Goal: Task Accomplishment & Management: Complete application form

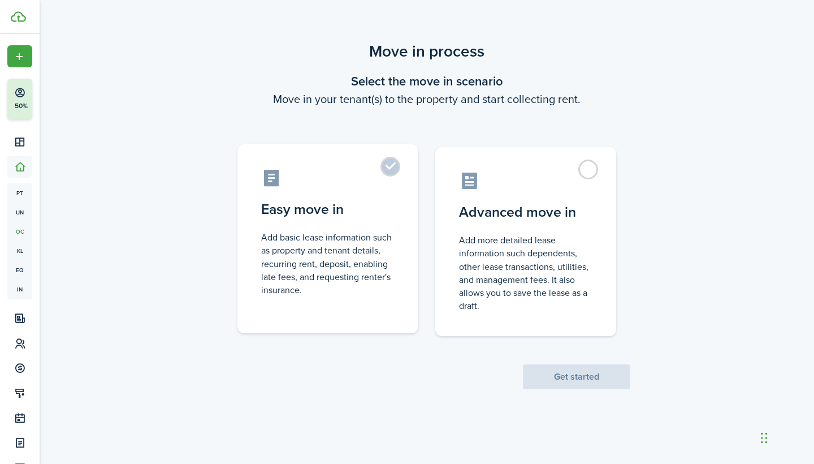
click at [380, 213] on control-radio-card-title "Easy move in" at bounding box center [327, 209] width 133 height 20
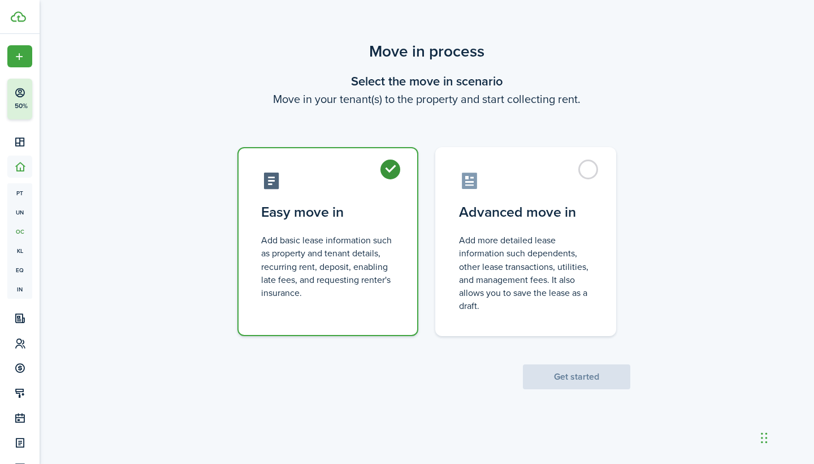
radio input "true"
click at [580, 374] on button "Get started" at bounding box center [576, 376] width 107 height 25
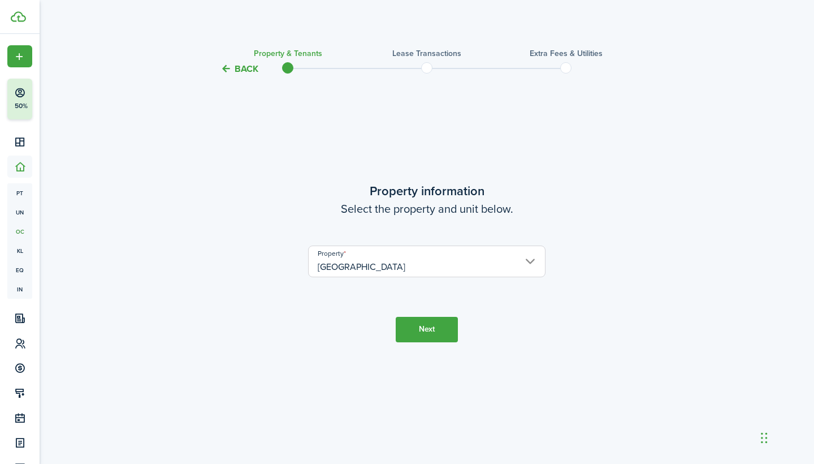
click at [441, 335] on button "Next" at bounding box center [427, 329] width 62 height 25
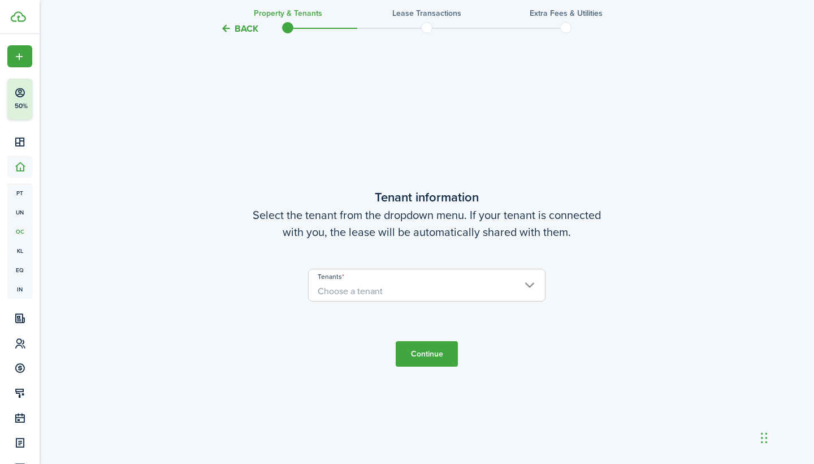
scroll to position [388, 0]
click at [423, 287] on span "Choose a tenant" at bounding box center [427, 290] width 236 height 19
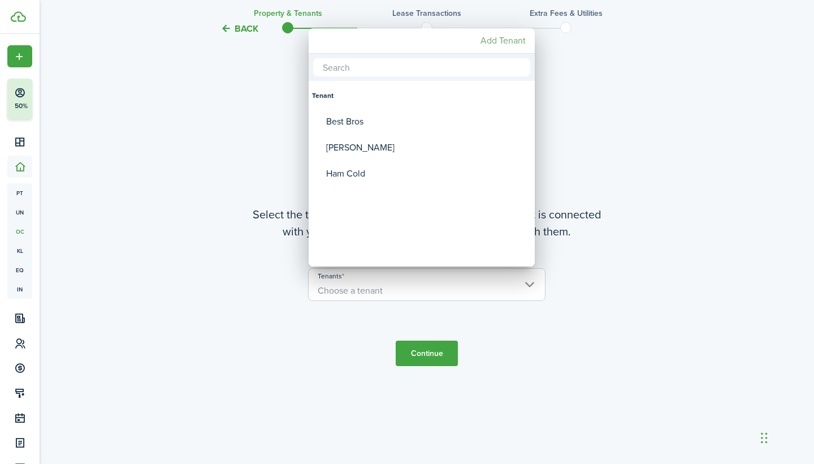
click at [492, 46] on mbsc-button "Add Tenant" at bounding box center [503, 41] width 54 height 20
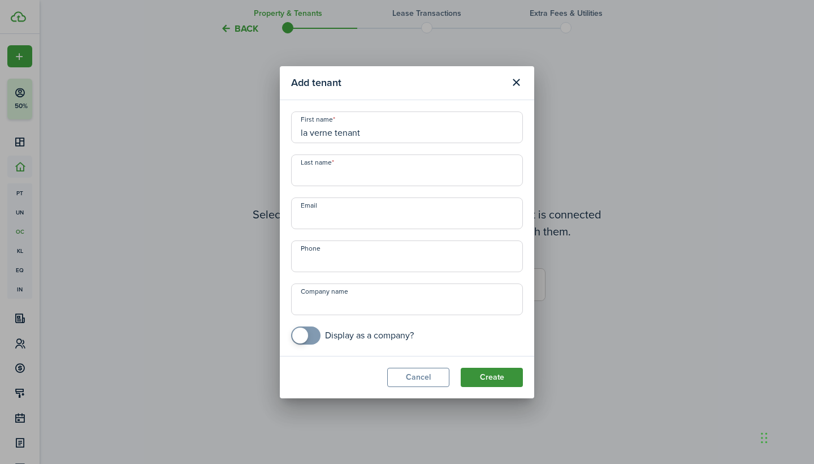
click at [512, 370] on button "Create" at bounding box center [492, 377] width 62 height 19
click at [377, 136] on input "la verne tenant" at bounding box center [407, 127] width 232 height 32
type input "la verne"
click at [368, 170] on input "Last name" at bounding box center [407, 170] width 232 height 32
type input "Tenant"
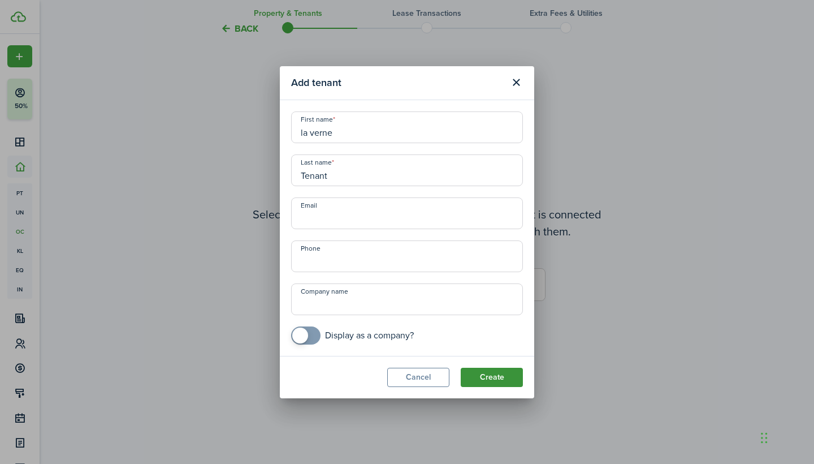
click at [498, 371] on button "Create" at bounding box center [492, 377] width 62 height 19
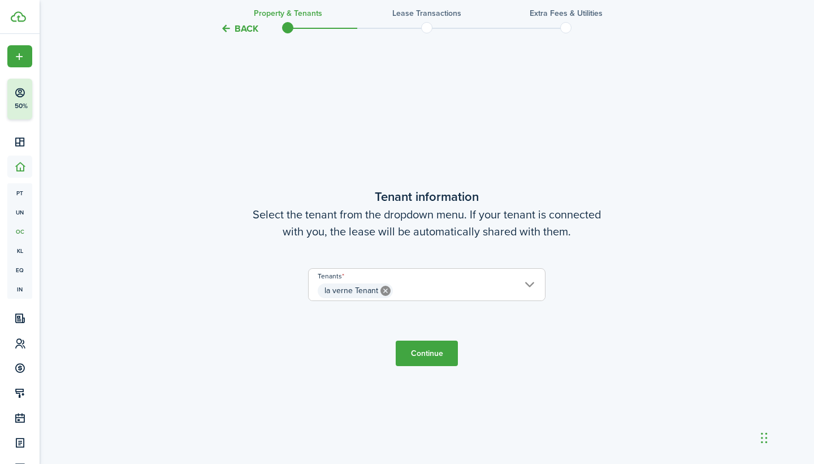
click at [421, 350] on button "Continue" at bounding box center [427, 352] width 62 height 25
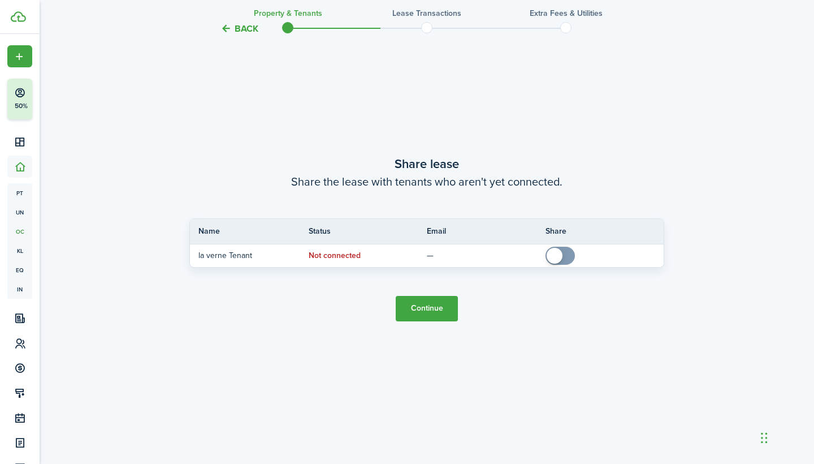
scroll to position [899, 0]
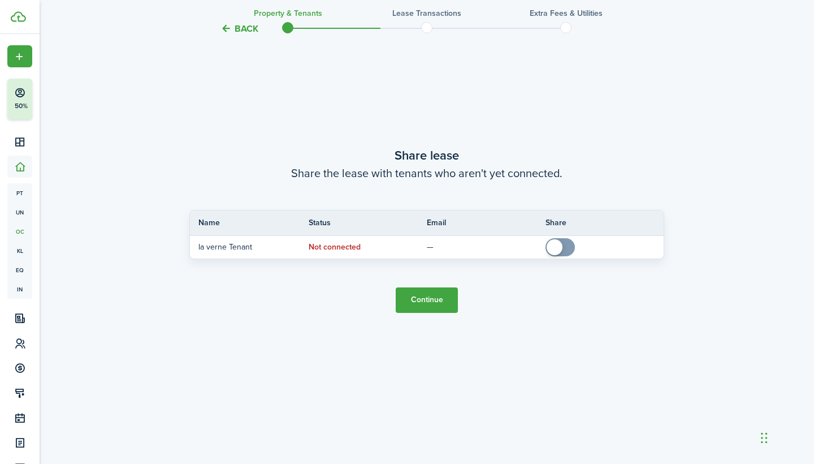
click at [418, 308] on button "Continue" at bounding box center [427, 299] width 62 height 25
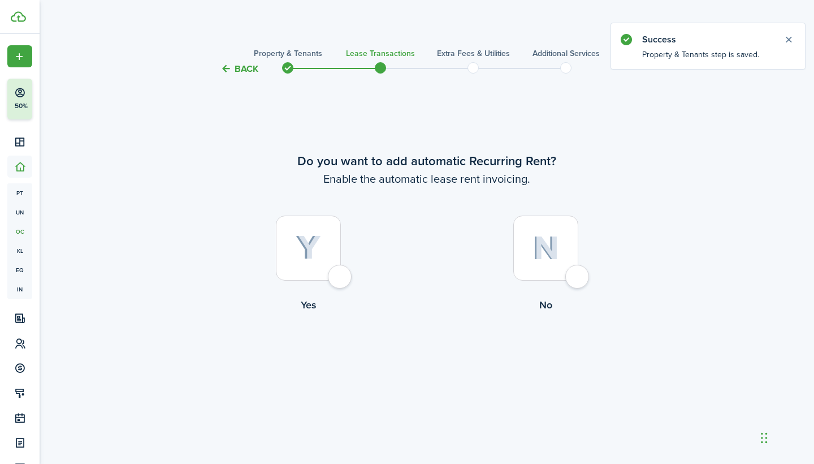
click at [324, 256] on div at bounding box center [308, 247] width 65 height 65
radio input "true"
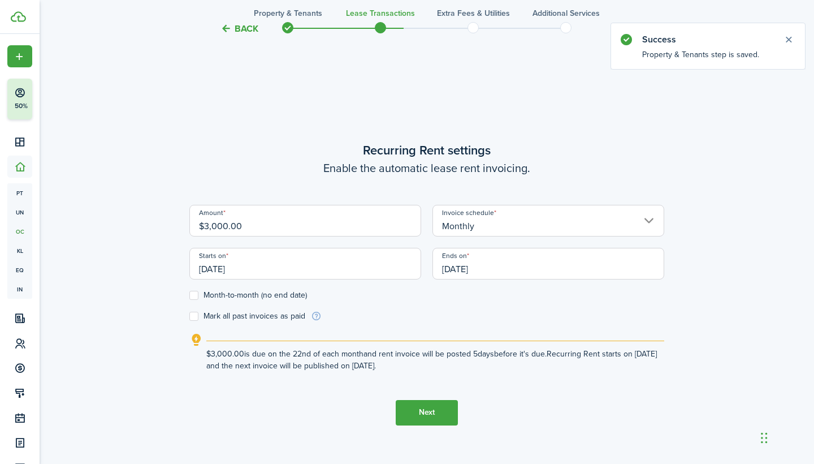
scroll to position [388, 0]
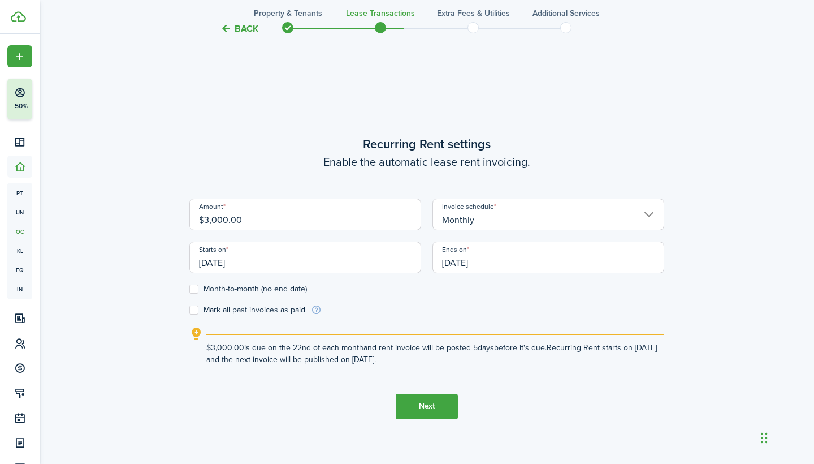
click at [241, 270] on input "[DATE]" at bounding box center [305, 257] width 232 height 32
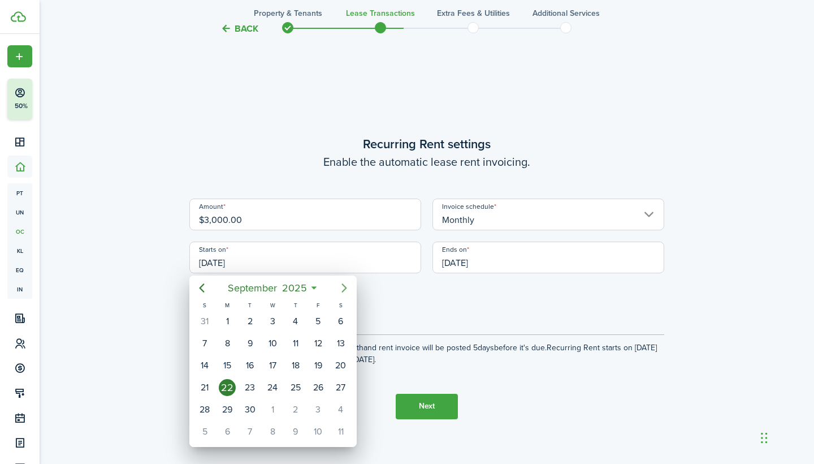
click at [346, 286] on icon "Next page" at bounding box center [345, 288] width 14 height 14
click at [275, 318] on div "1" at bounding box center [272, 321] width 17 height 17
type input "[DATE]"
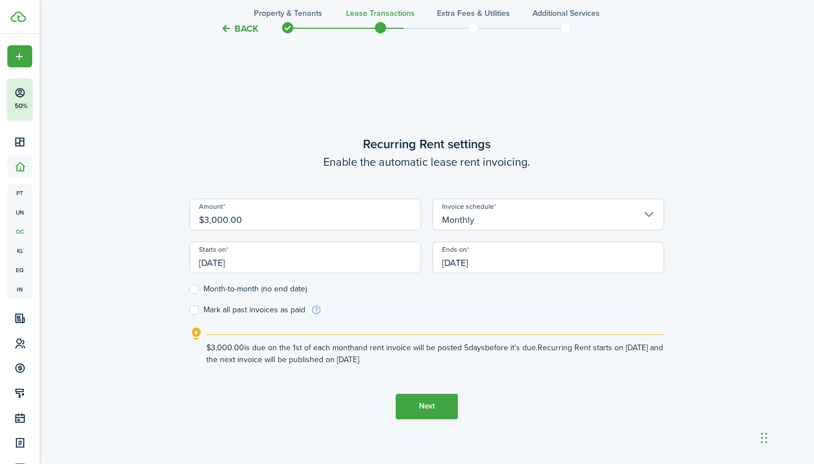
click at [253, 292] on label "Month-to-month (no end date)" at bounding box center [248, 288] width 118 height 9
click at [189, 289] on input "Month-to-month (no end date)" at bounding box center [189, 288] width 1 height 1
checkbox input "true"
click at [502, 202] on input "Monthly" at bounding box center [549, 214] width 232 height 32
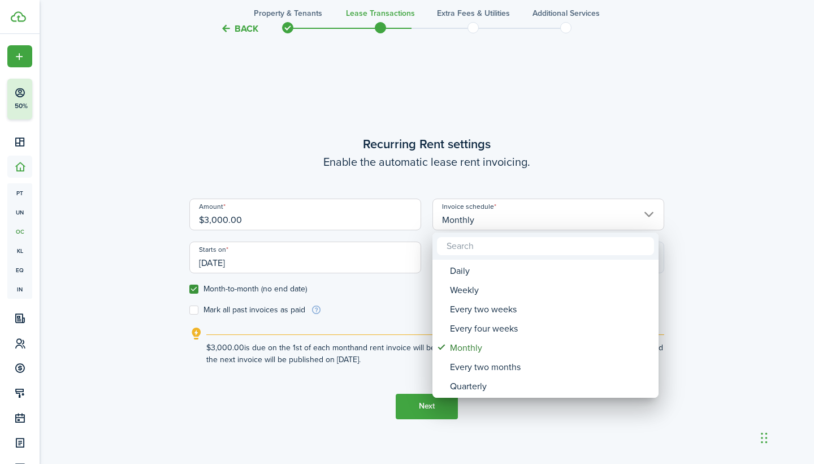
click at [502, 201] on div at bounding box center [407, 232] width 995 height 645
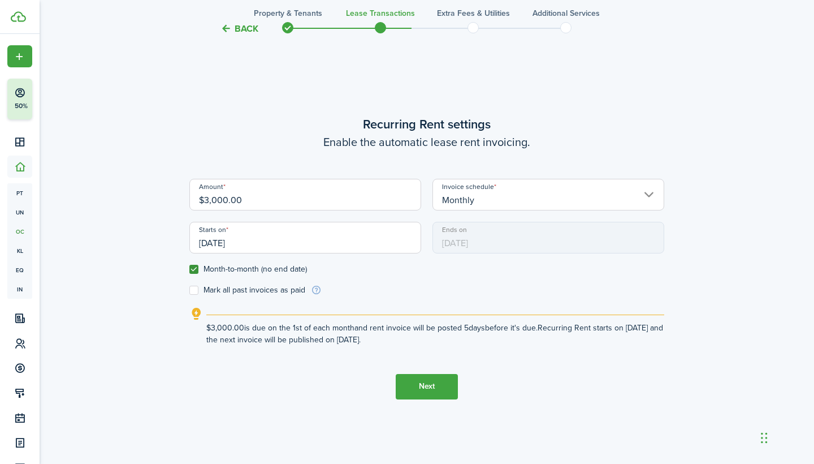
scroll to position [418, 0]
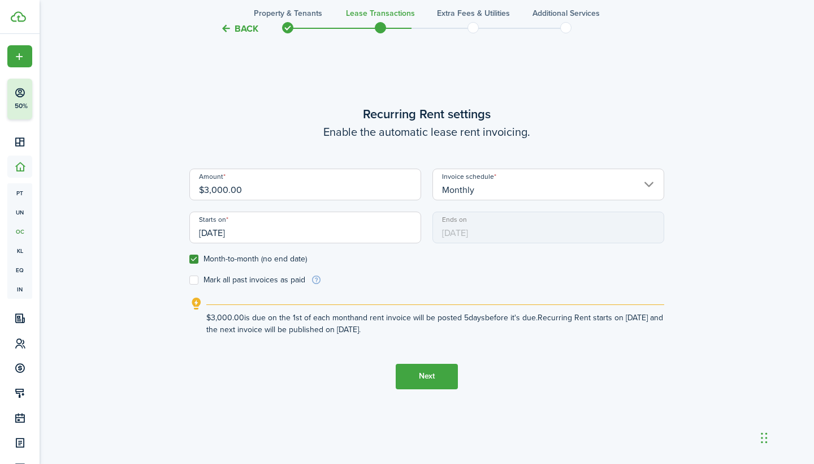
click at [418, 387] on button "Next" at bounding box center [427, 376] width 62 height 25
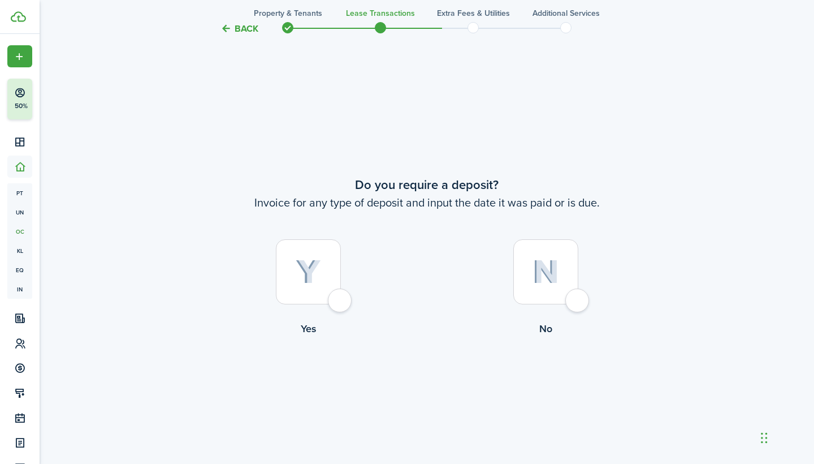
scroll to position [852, 0]
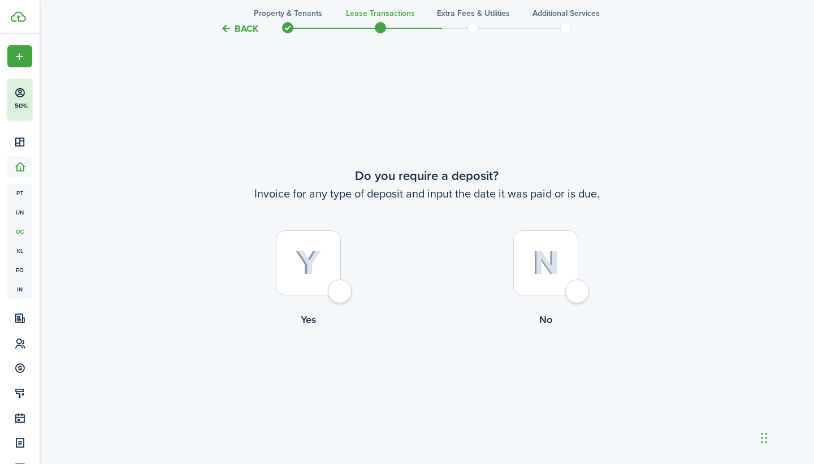
click at [564, 251] on div at bounding box center [545, 262] width 65 height 65
radio input "true"
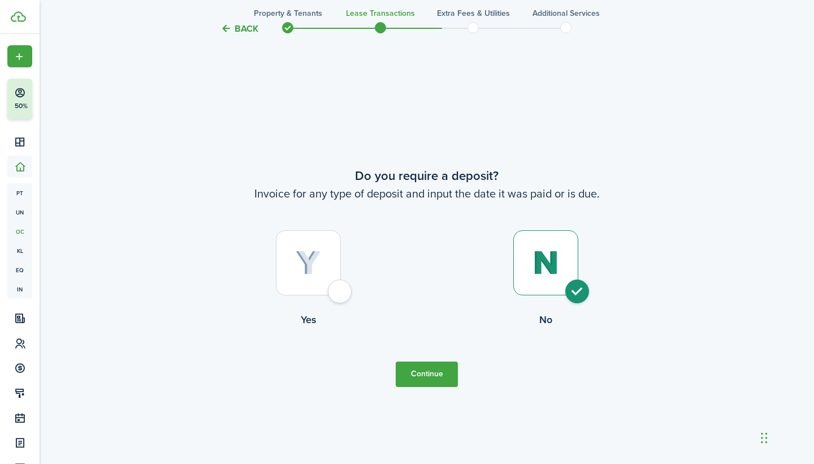
click at [451, 375] on button "Continue" at bounding box center [427, 373] width 62 height 25
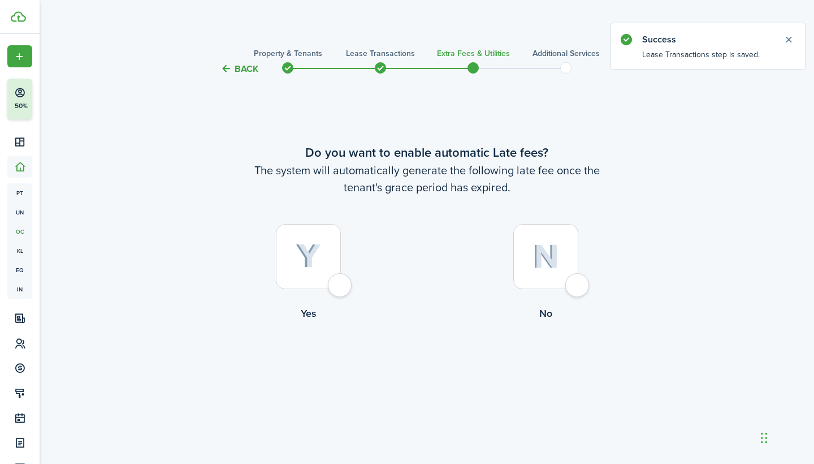
scroll to position [0, 0]
click at [324, 244] on div at bounding box center [308, 256] width 65 height 65
radio input "true"
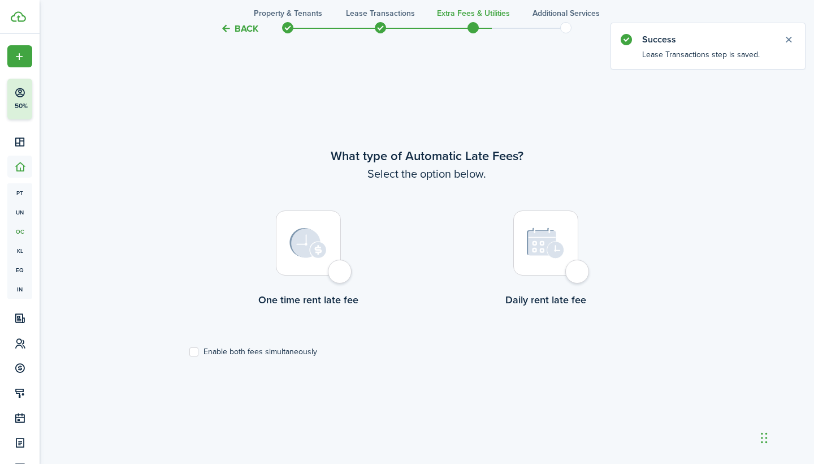
scroll to position [388, 0]
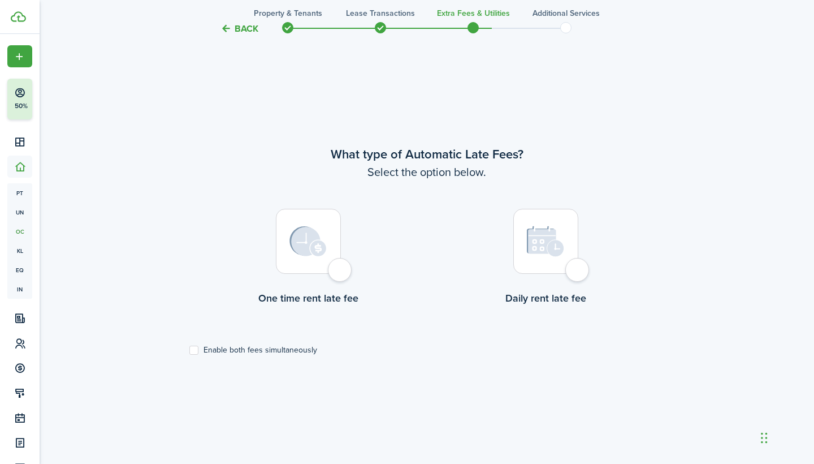
click at [327, 263] on div at bounding box center [308, 241] width 65 height 65
radio input "true"
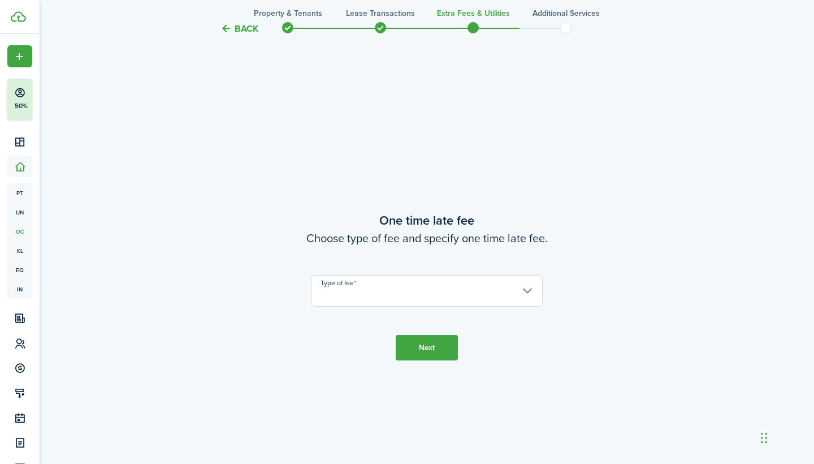
scroll to position [852, 0]
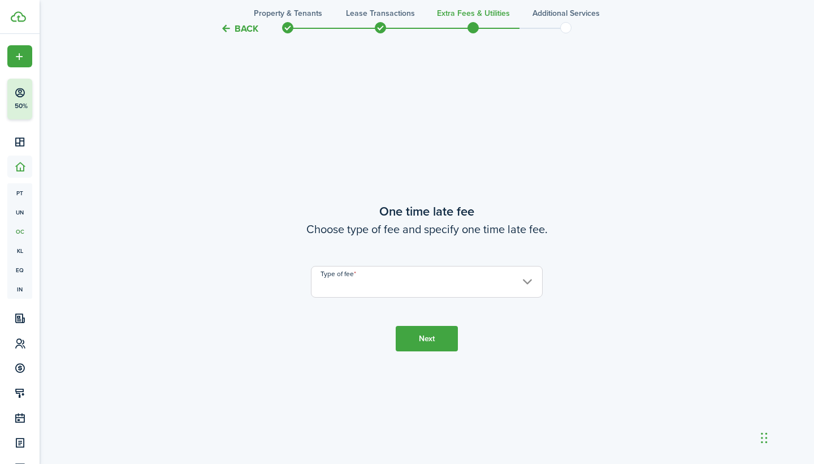
click at [384, 282] on input "Type of fee" at bounding box center [427, 282] width 232 height 32
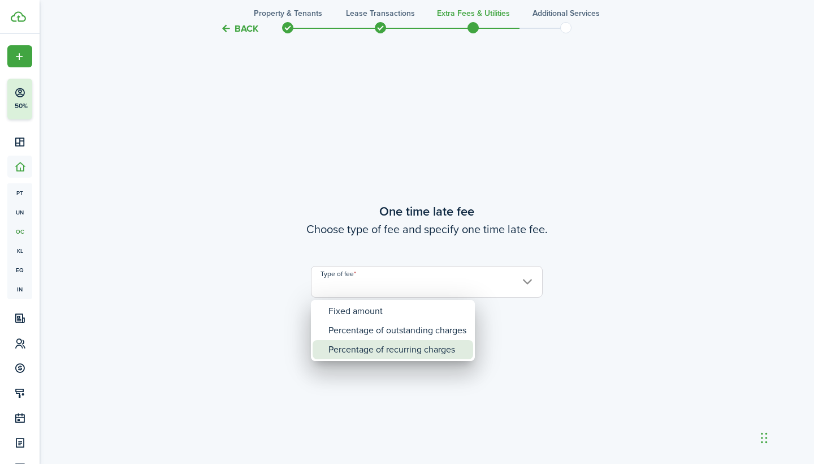
click at [370, 345] on div "Percentage of recurring charges" at bounding box center [398, 349] width 138 height 19
type input "Percentage of recurring charges"
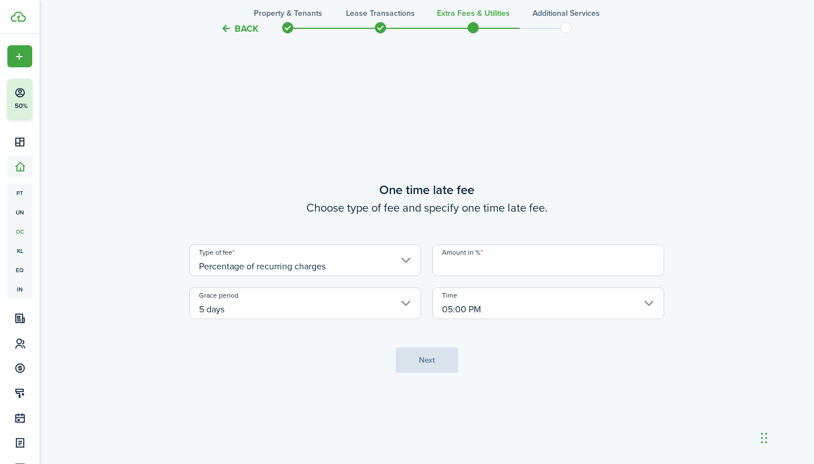
click at [482, 260] on input "Amount in %" at bounding box center [549, 260] width 232 height 32
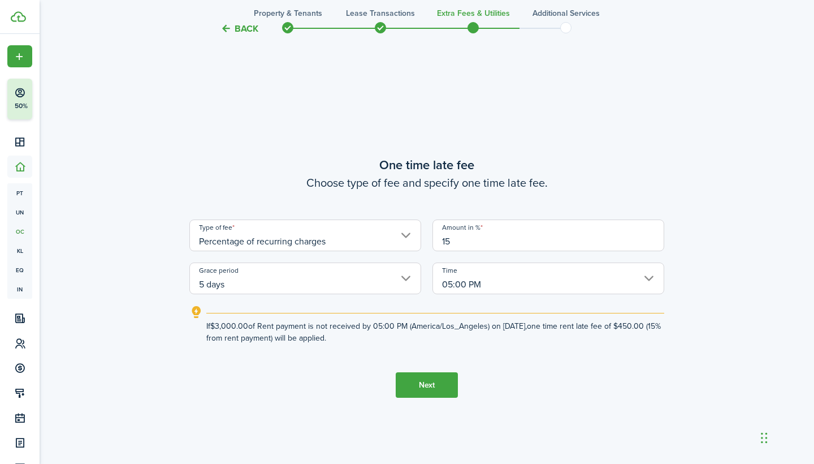
type input "15"
click at [434, 382] on button "Next" at bounding box center [427, 384] width 62 height 25
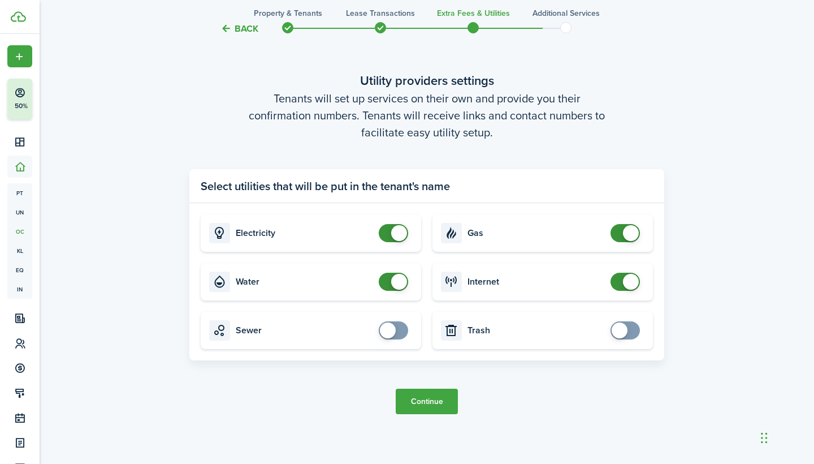
scroll to position [1351, 0]
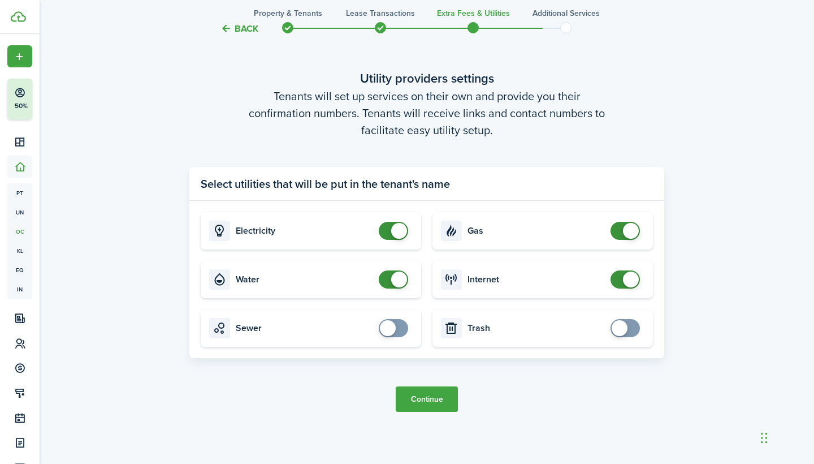
checkbox input "true"
click at [392, 321] on span at bounding box center [388, 328] width 16 height 16
checkbox input "true"
click at [620, 323] on span at bounding box center [620, 328] width 16 height 16
click at [417, 392] on button "Continue" at bounding box center [427, 398] width 62 height 25
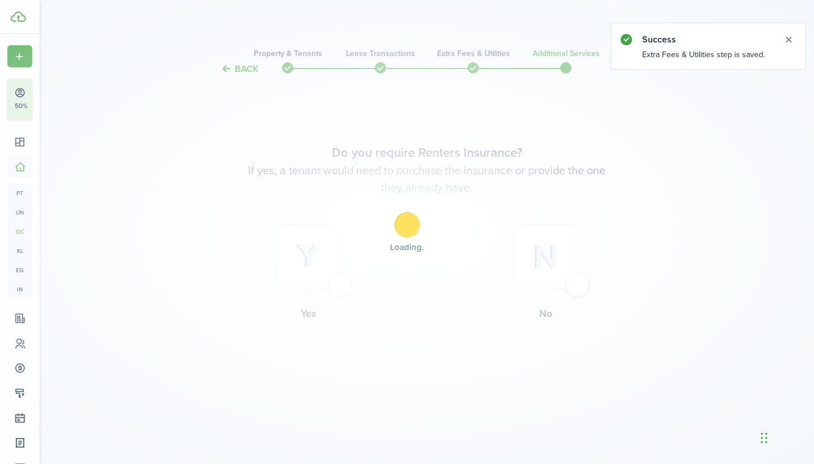
scroll to position [0, 0]
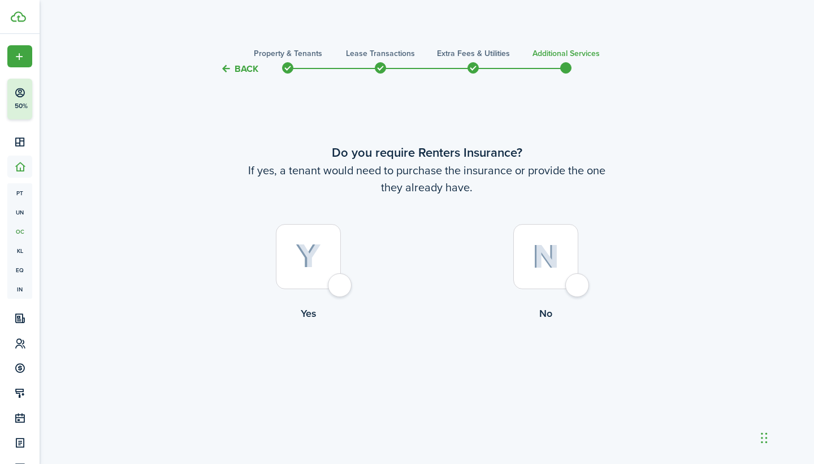
click at [531, 252] on div at bounding box center [545, 256] width 65 height 65
radio input "true"
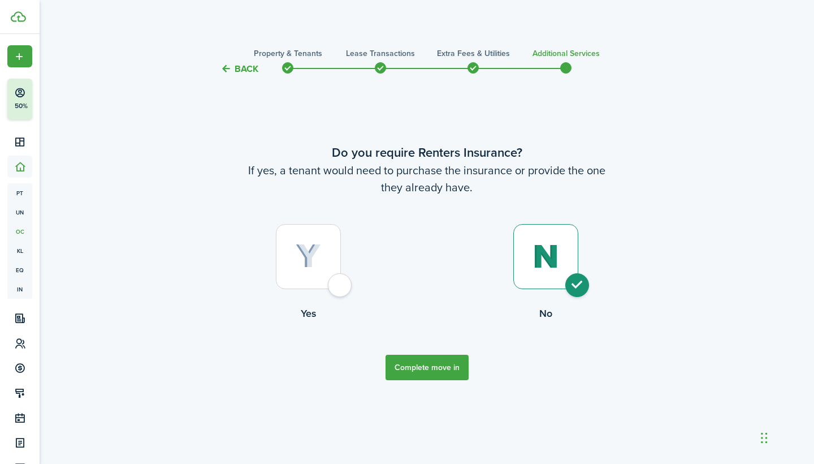
click at [435, 378] on button "Complete move in" at bounding box center [427, 367] width 83 height 25
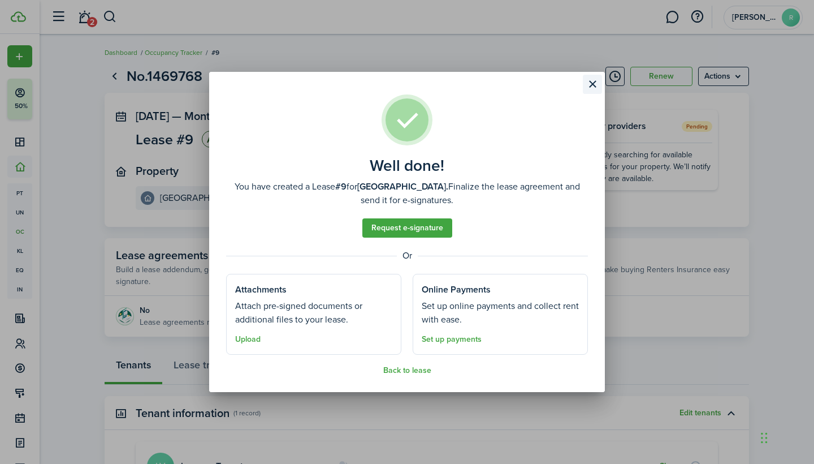
click at [593, 93] on button "Close modal" at bounding box center [592, 84] width 19 height 19
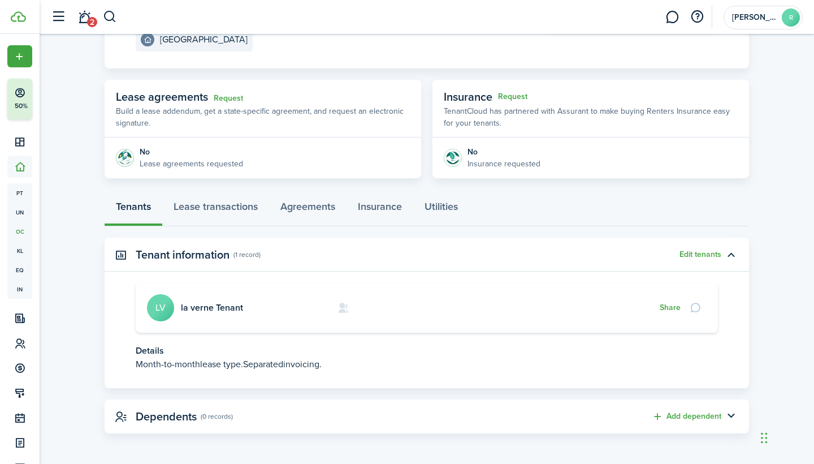
scroll to position [158, 0]
click at [216, 219] on link "Lease transactions" at bounding box center [215, 210] width 107 height 34
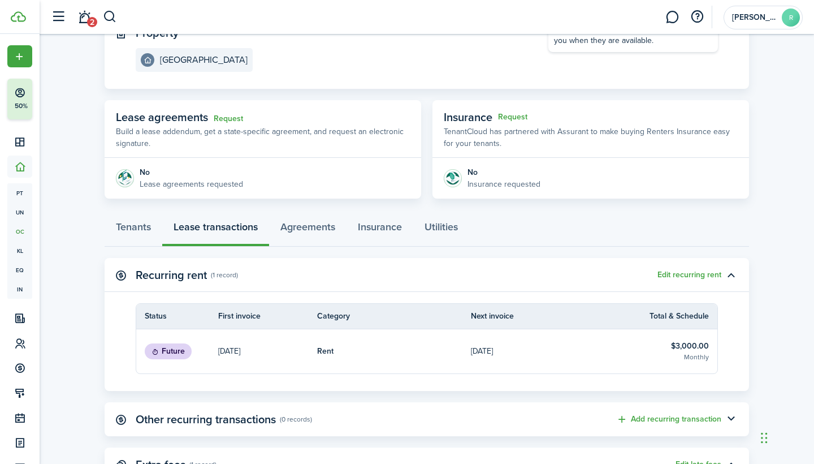
scroll to position [139, 0]
click at [316, 226] on link "Agreements" at bounding box center [307, 229] width 77 height 34
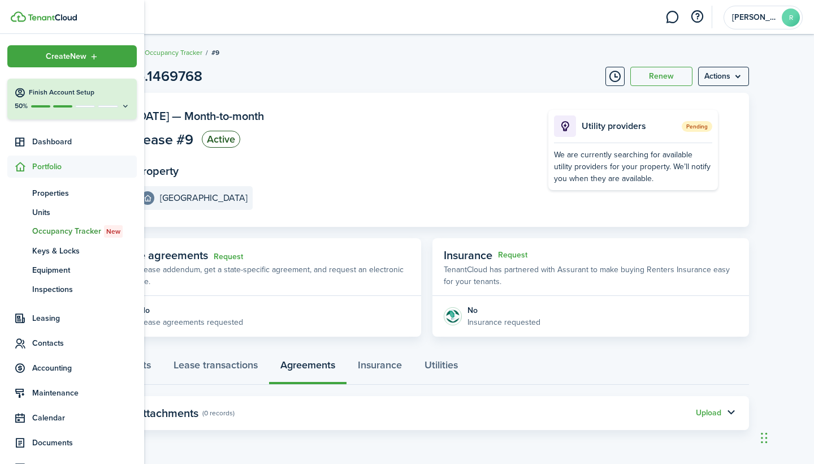
click at [48, 174] on span "Portfolio" at bounding box center [71, 167] width 129 height 22
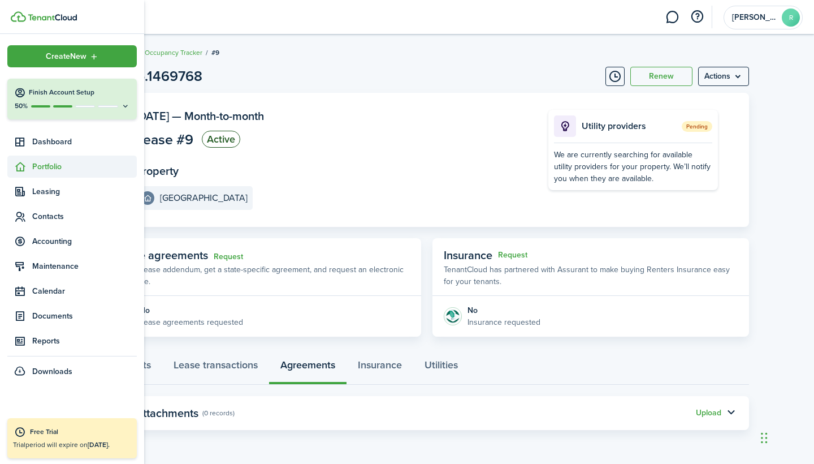
click at [48, 174] on span "Portfolio" at bounding box center [71, 167] width 129 height 22
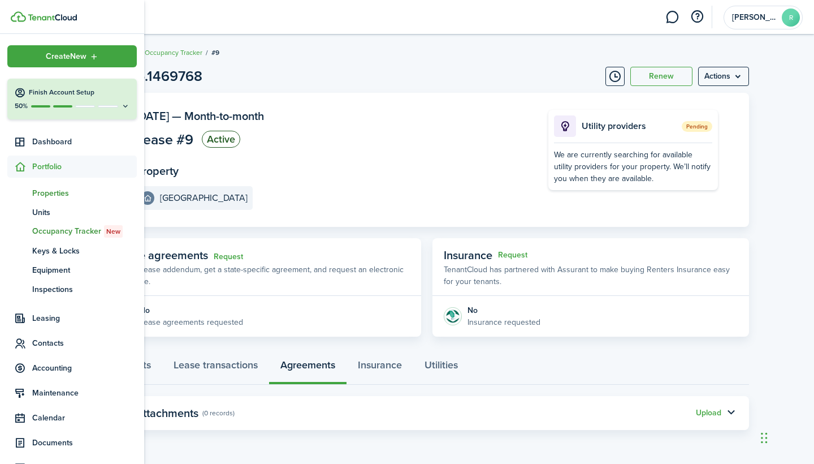
click at [52, 196] on span "Properties" at bounding box center [84, 193] width 105 height 12
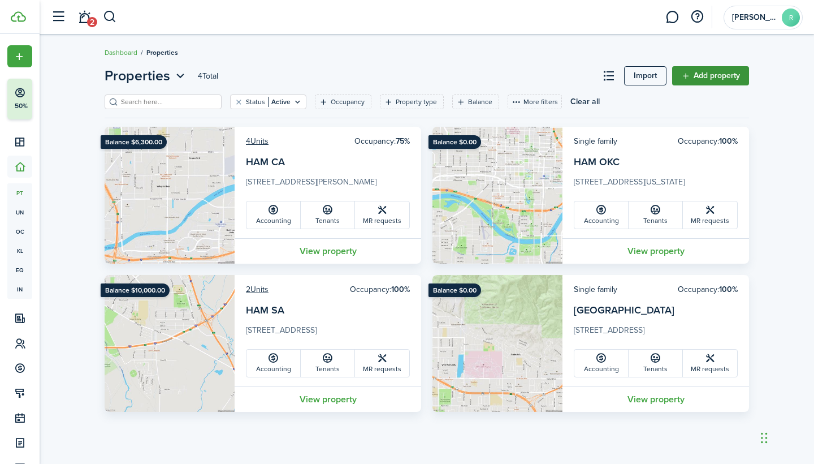
click at [694, 76] on link "Add property" at bounding box center [710, 75] width 77 height 19
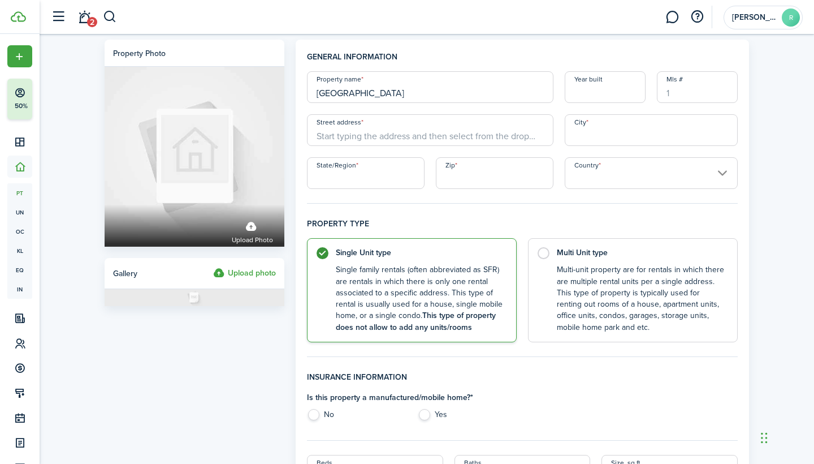
type input "[GEOGRAPHIC_DATA]"
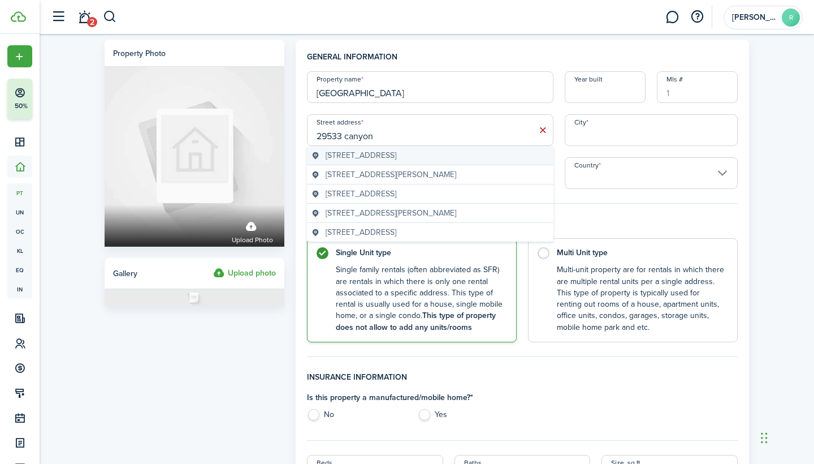
click at [396, 150] on span "[STREET_ADDRESS]" at bounding box center [361, 155] width 71 height 12
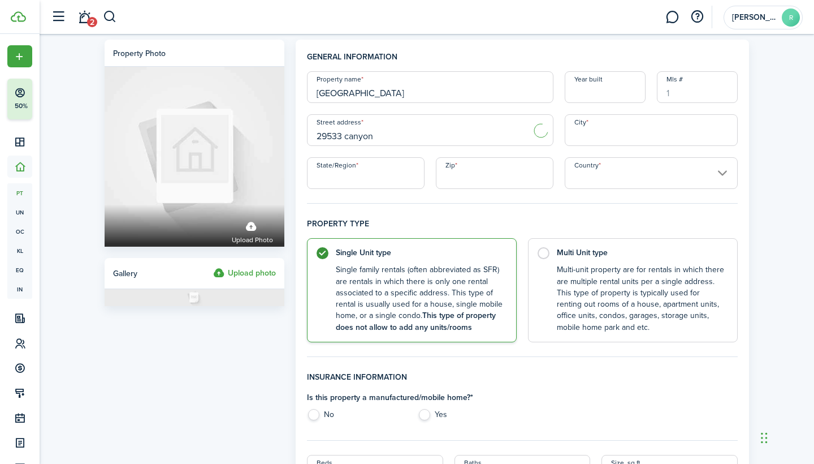
type input "[STREET_ADDRESS]"
type input "Highland"
type input "CA"
type input "92346"
type input "[GEOGRAPHIC_DATA]"
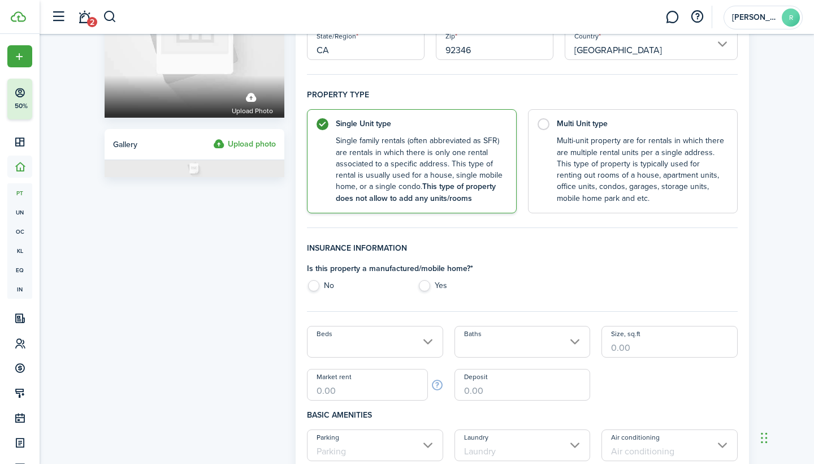
scroll to position [137, 0]
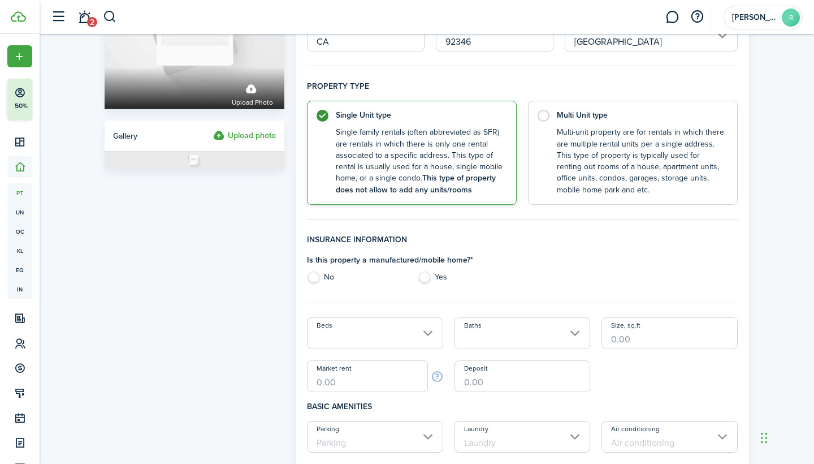
click at [312, 277] on label "No" at bounding box center [356, 279] width 99 height 17
radio input "true"
click at [416, 341] on input "Beds" at bounding box center [375, 333] width 136 height 32
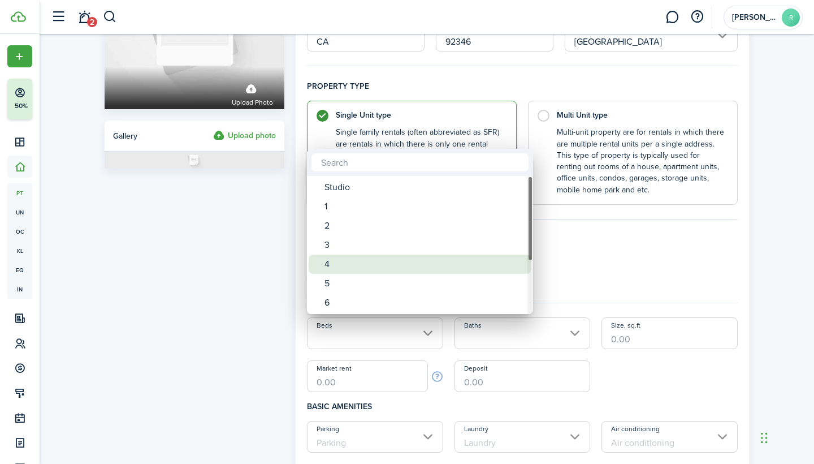
click at [359, 267] on div "4" at bounding box center [425, 263] width 200 height 19
type input "4"
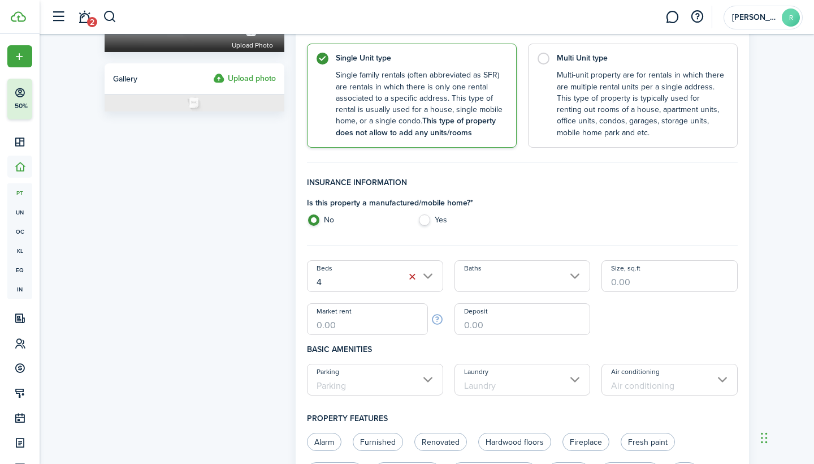
scroll to position [219, 0]
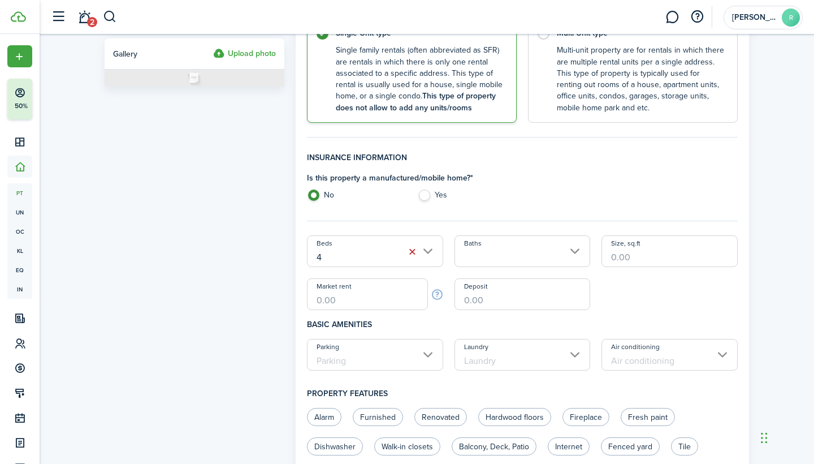
click at [502, 266] on div "Beds 4 Baths Size, sq.ft Market rent Deposit" at bounding box center [522, 272] width 442 height 75
click at [499, 263] on input "Baths" at bounding box center [523, 251] width 136 height 32
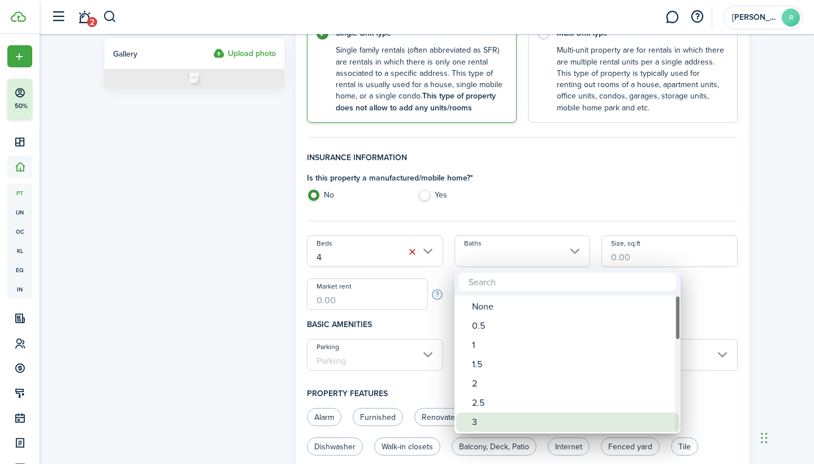
click at [493, 417] on div "3" at bounding box center [572, 421] width 200 height 19
type input "3"
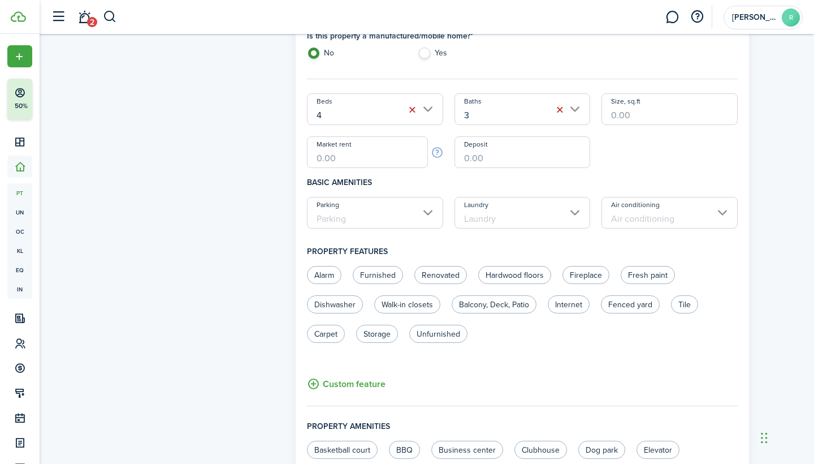
scroll to position [370, 0]
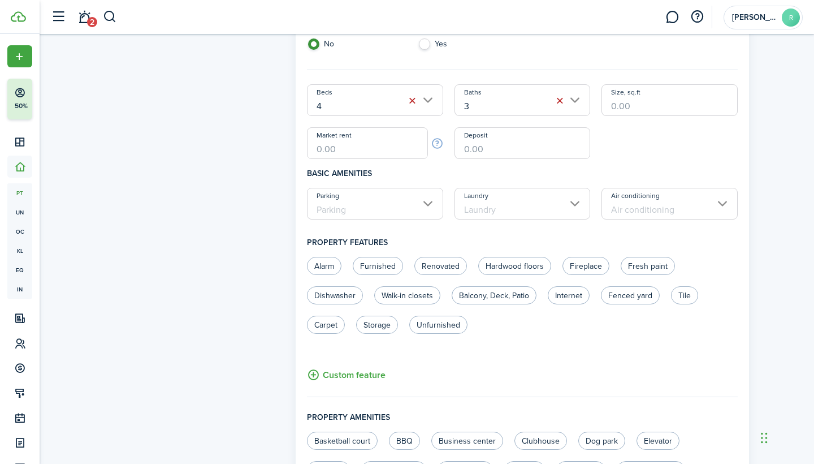
click at [331, 152] on input "Market rent" at bounding box center [367, 143] width 121 height 32
type input "$6,000.00"
click at [671, 162] on h4 "Basic amenities" at bounding box center [522, 173] width 431 height 29
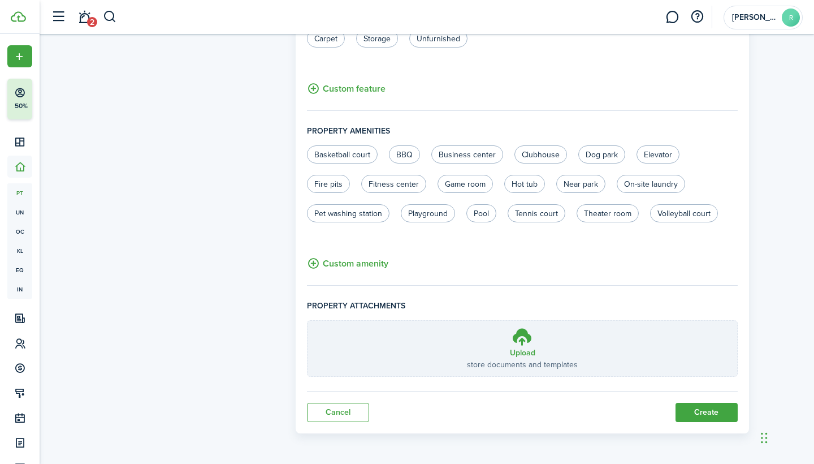
scroll to position [656, 0]
click at [694, 408] on button "Create" at bounding box center [707, 412] width 62 height 19
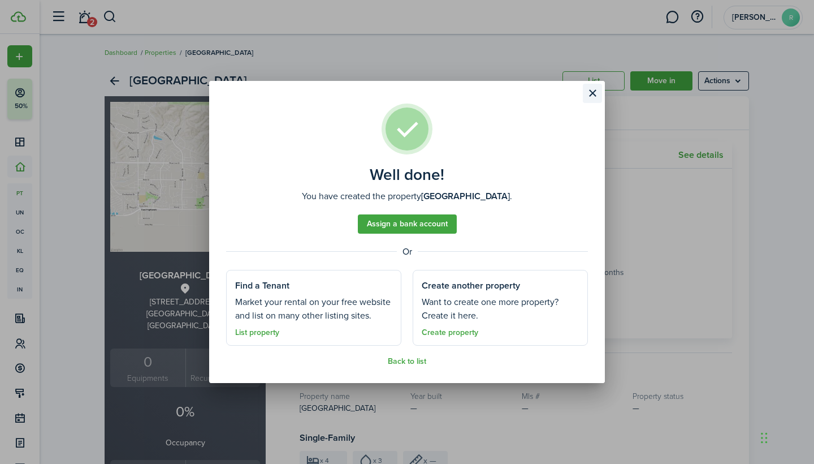
click at [590, 92] on button "Close modal" at bounding box center [592, 93] width 19 height 19
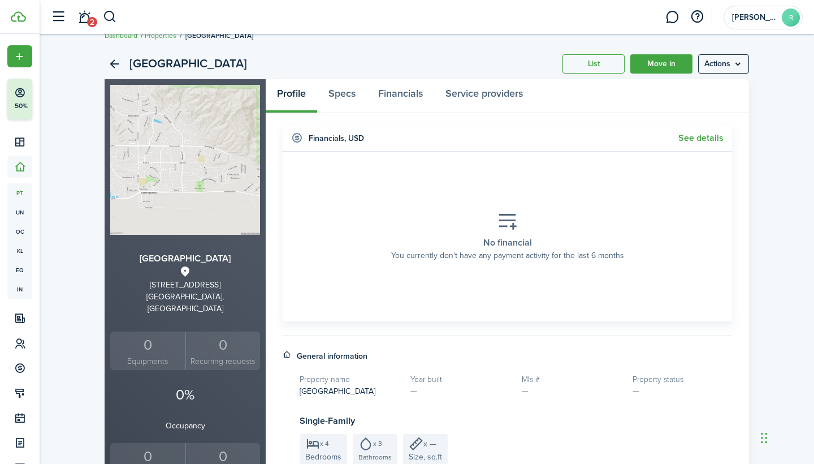
scroll to position [22, 0]
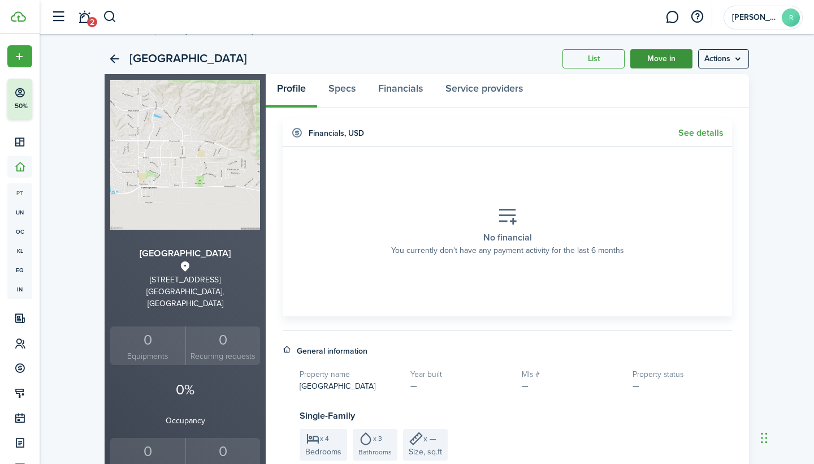
click at [670, 58] on link "Move in" at bounding box center [661, 58] width 62 height 19
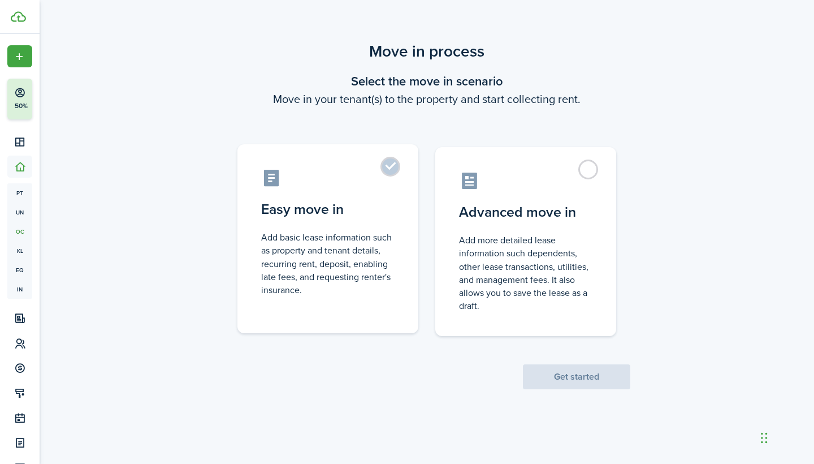
click at [375, 149] on label "Easy move in Add basic lease information such as property and tenant details, r…" at bounding box center [327, 238] width 181 height 189
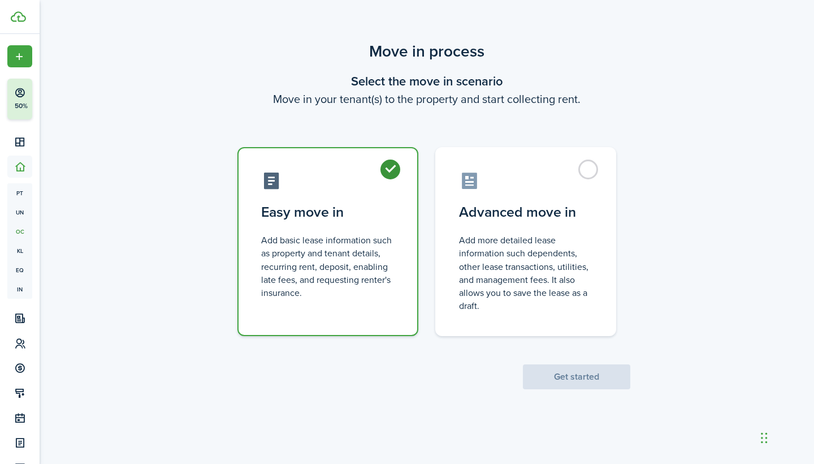
radio input "true"
click at [598, 373] on button "Get started" at bounding box center [576, 376] width 107 height 25
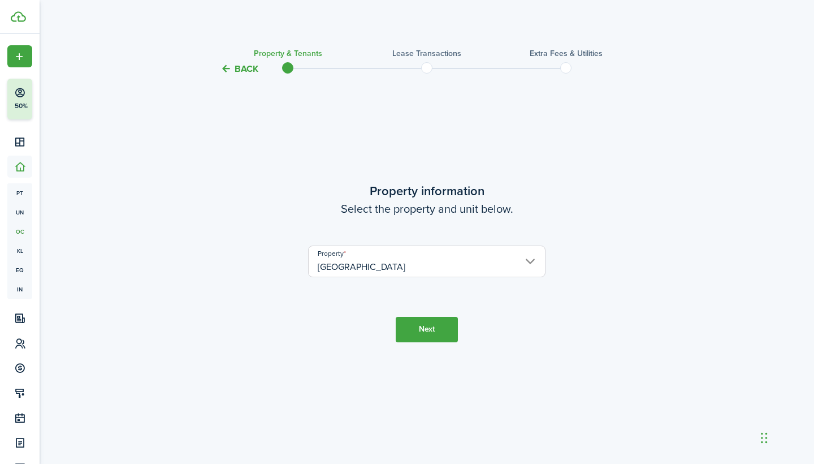
click at [430, 326] on button "Next" at bounding box center [427, 329] width 62 height 25
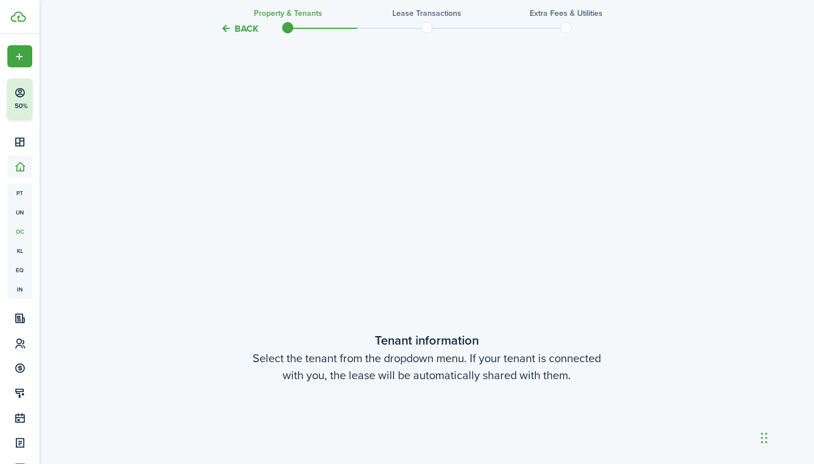
scroll to position [388, 0]
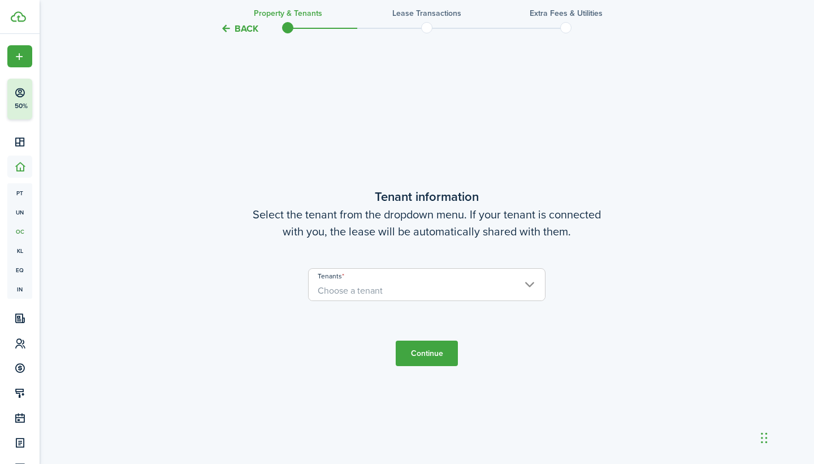
click at [412, 300] on span "Choose a tenant" at bounding box center [426, 284] width 237 height 33
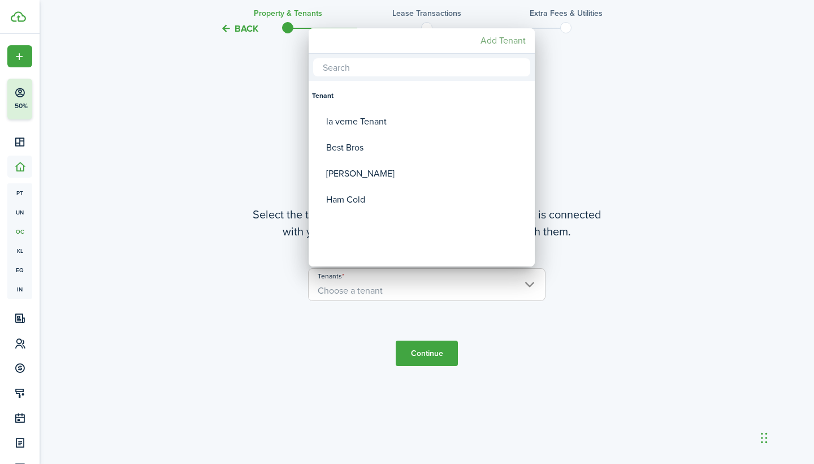
click at [498, 42] on mbsc-button "Add Tenant" at bounding box center [503, 41] width 54 height 20
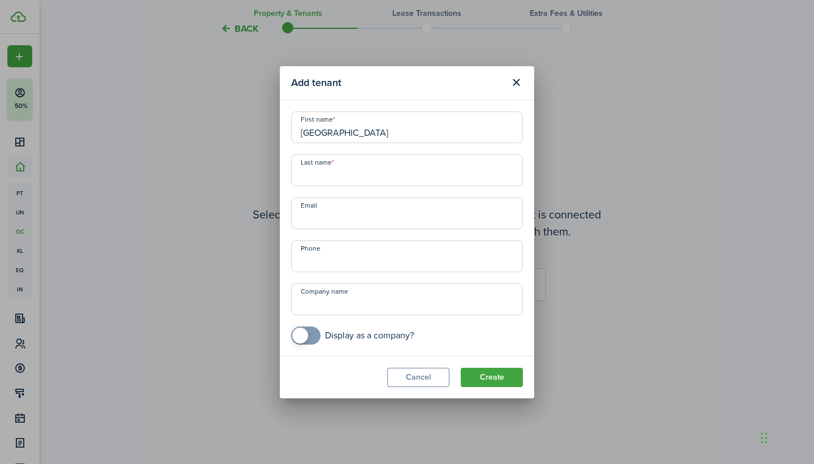
type input "[GEOGRAPHIC_DATA]"
type input "Tenant"
click at [487, 377] on button "Create" at bounding box center [492, 377] width 62 height 19
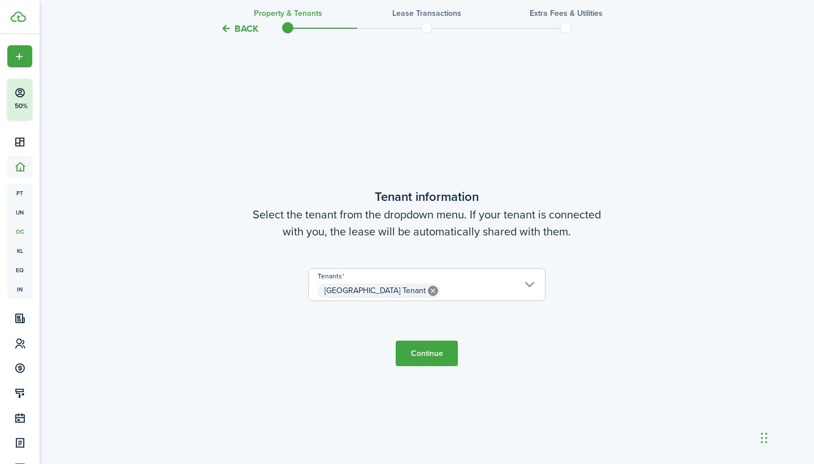
click at [459, 363] on tc-wizard-step "Tenant information Select the tenant from the dropdown menu. If your tenant is …" at bounding box center [426, 277] width 475 height 464
click at [442, 357] on button "Continue" at bounding box center [427, 352] width 62 height 25
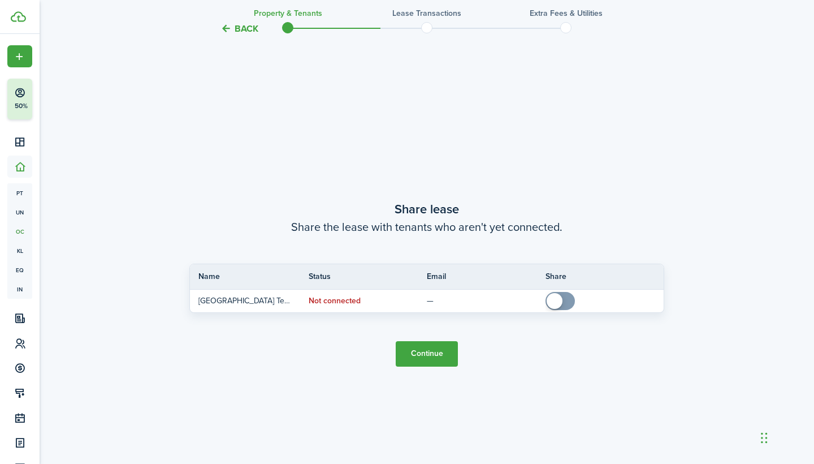
scroll to position [852, 0]
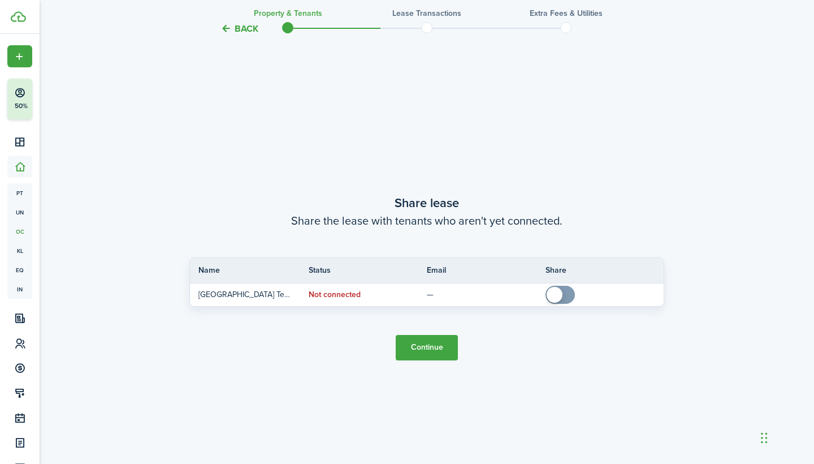
click at [441, 356] on button "Continue" at bounding box center [427, 347] width 62 height 25
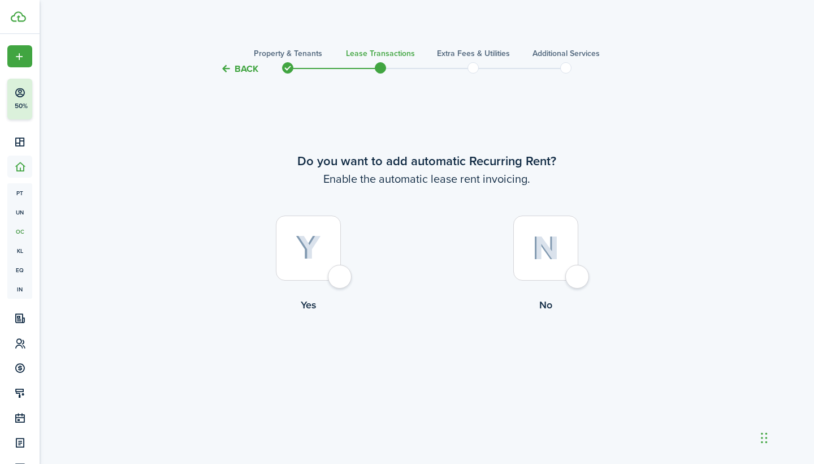
click at [302, 244] on img at bounding box center [308, 247] width 25 height 25
radio input "true"
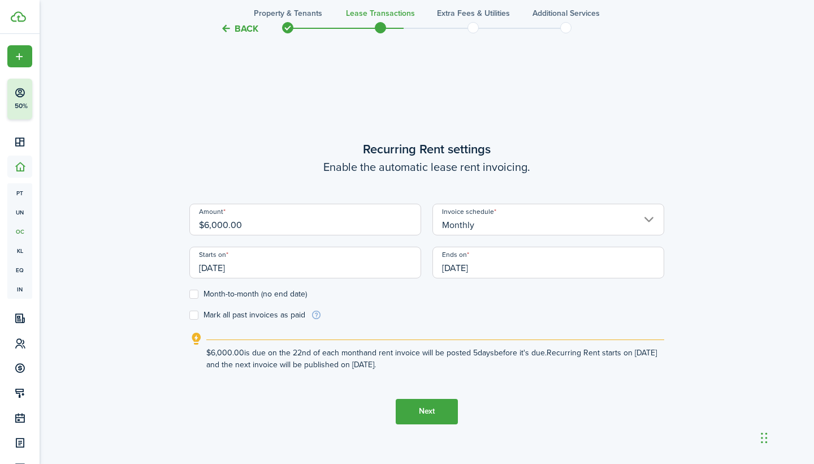
scroll to position [388, 0]
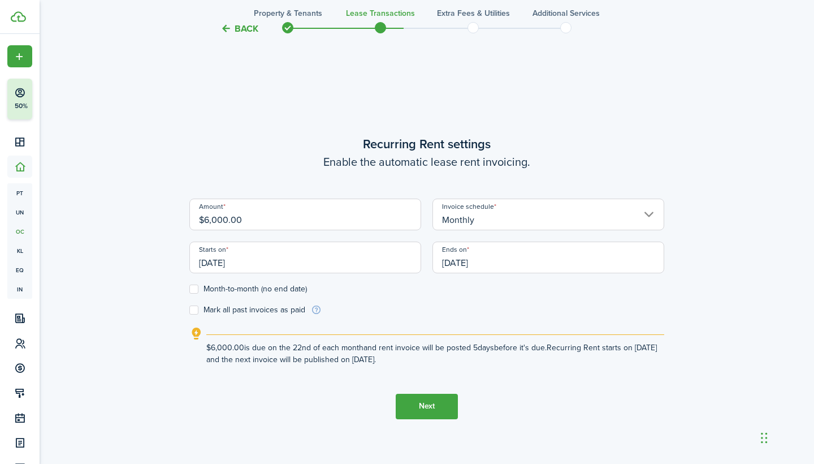
click at [265, 270] on input "[DATE]" at bounding box center [305, 257] width 232 height 32
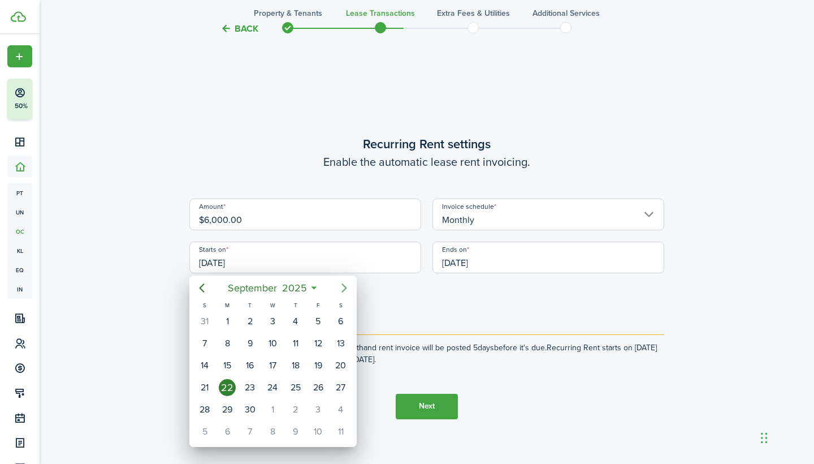
click at [342, 286] on icon "Next page" at bounding box center [345, 288] width 14 height 14
click at [343, 329] on div "1" at bounding box center [340, 321] width 17 height 17
type input "[DATE]"
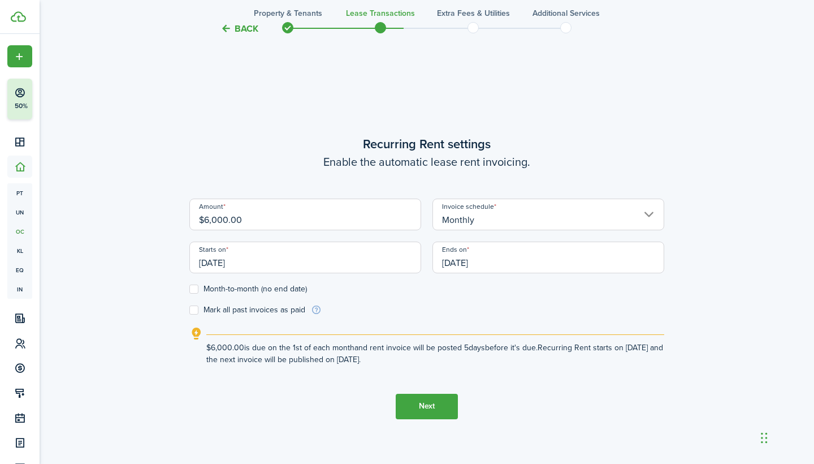
click at [562, 269] on input "[DATE]" at bounding box center [549, 257] width 232 height 32
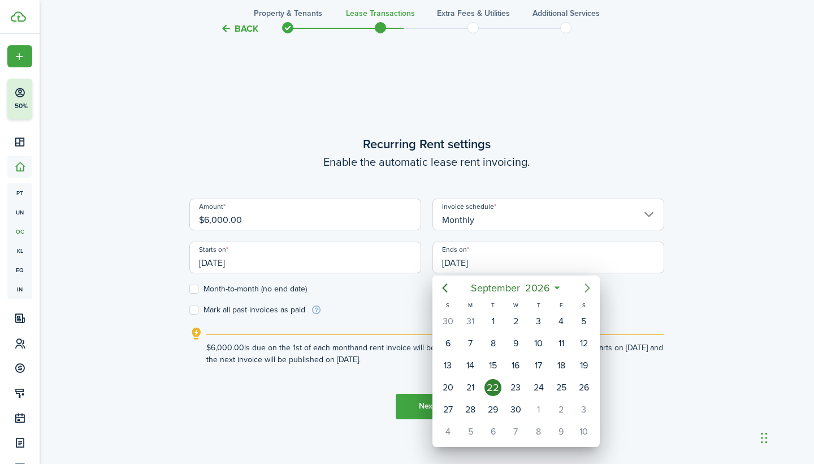
click at [588, 288] on icon "Next page" at bounding box center [588, 288] width 14 height 14
click at [588, 287] on icon "Next page" at bounding box center [588, 288] width 14 height 14
click at [454, 325] on div "1" at bounding box center [447, 321] width 17 height 17
type input "[DATE]"
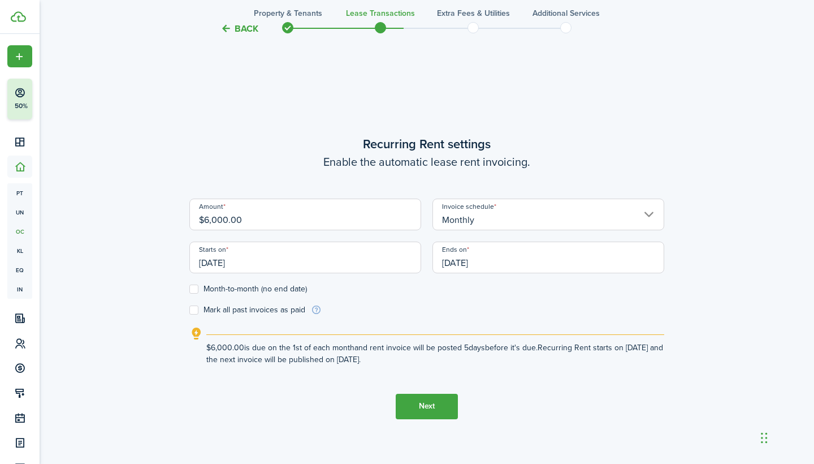
click at [427, 416] on button "Next" at bounding box center [427, 406] width 62 height 25
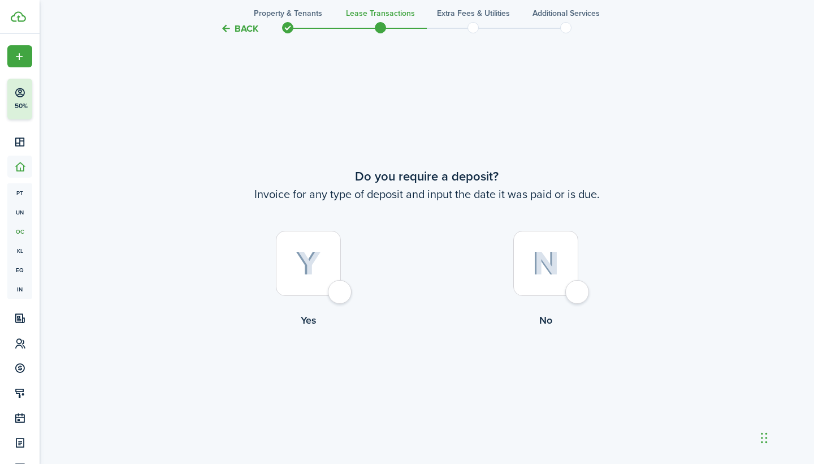
scroll to position [852, 0]
click at [535, 258] on img at bounding box center [546, 263] width 27 height 24
radio input "true"
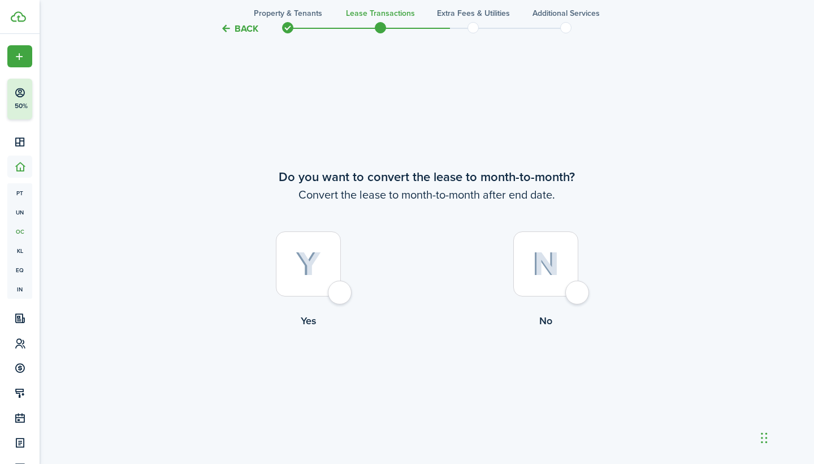
scroll to position [1315, 0]
click at [517, 265] on div at bounding box center [545, 262] width 65 height 65
radio input "true"
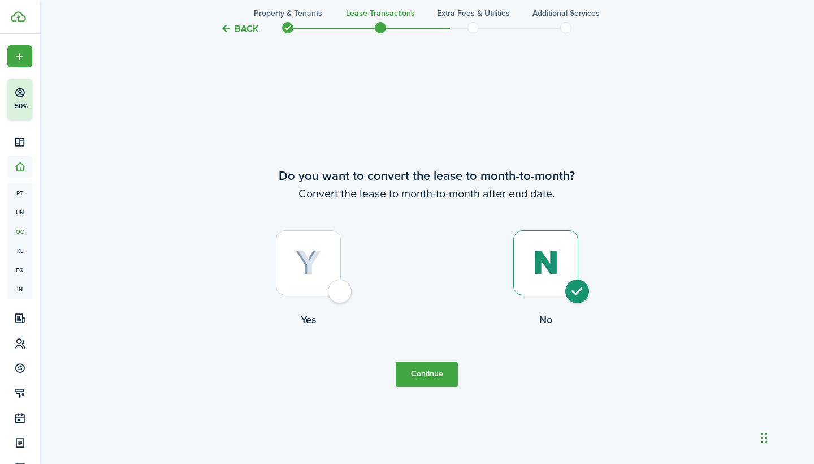
click at [422, 377] on button "Continue" at bounding box center [427, 373] width 62 height 25
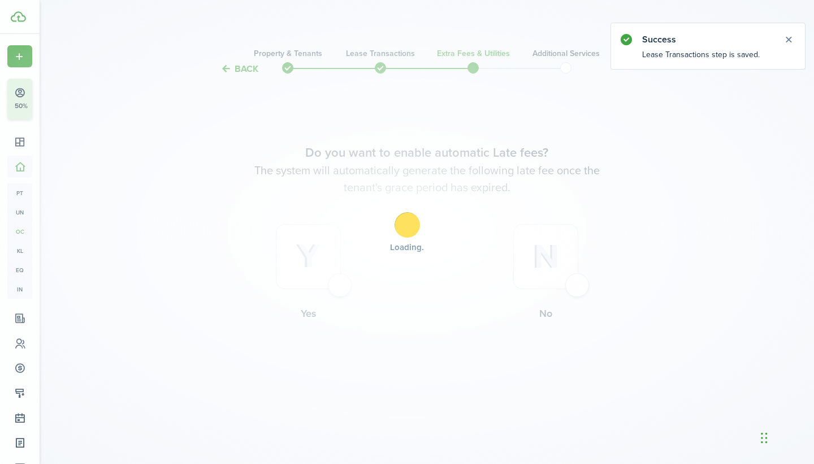
scroll to position [0, 0]
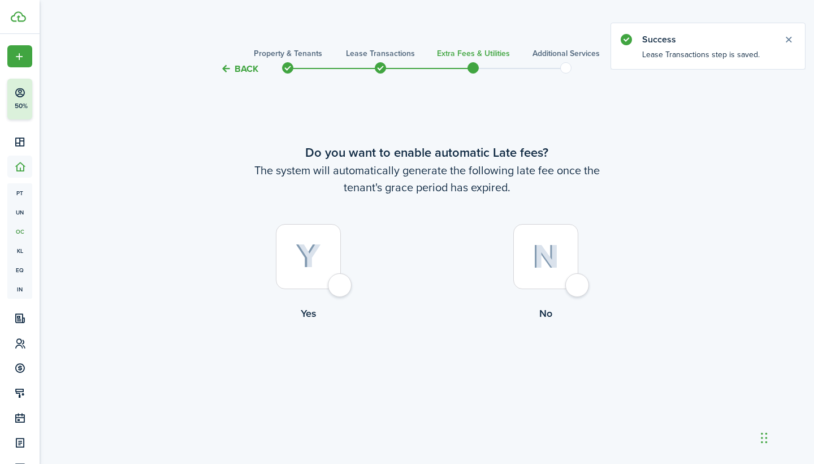
click at [327, 253] on div at bounding box center [308, 256] width 65 height 65
radio input "true"
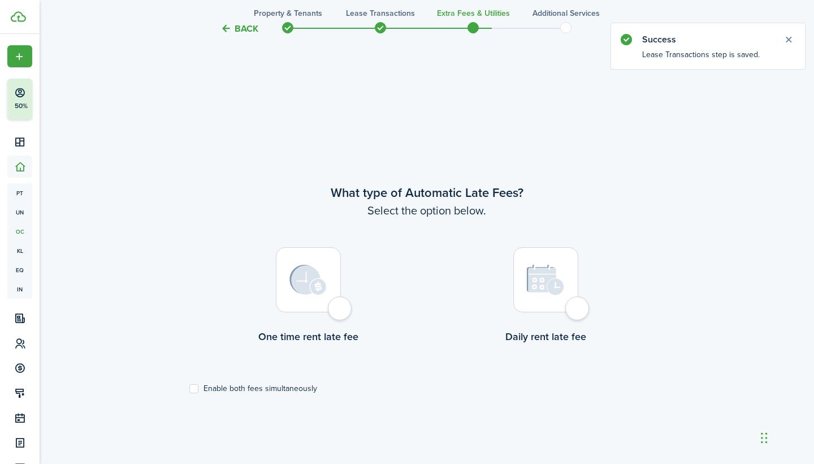
scroll to position [388, 0]
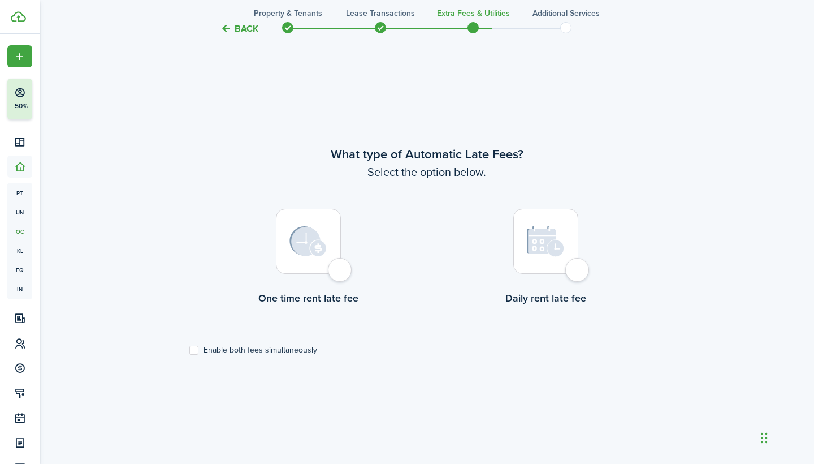
click at [327, 253] on div at bounding box center [308, 241] width 65 height 65
radio input "true"
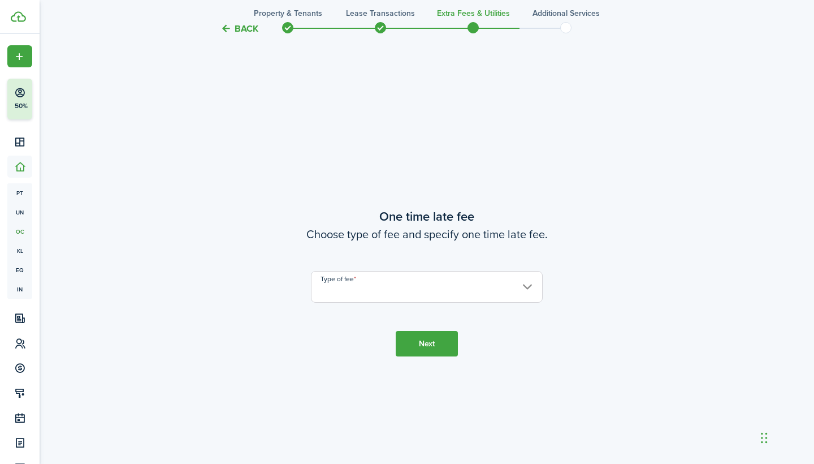
scroll to position [852, 0]
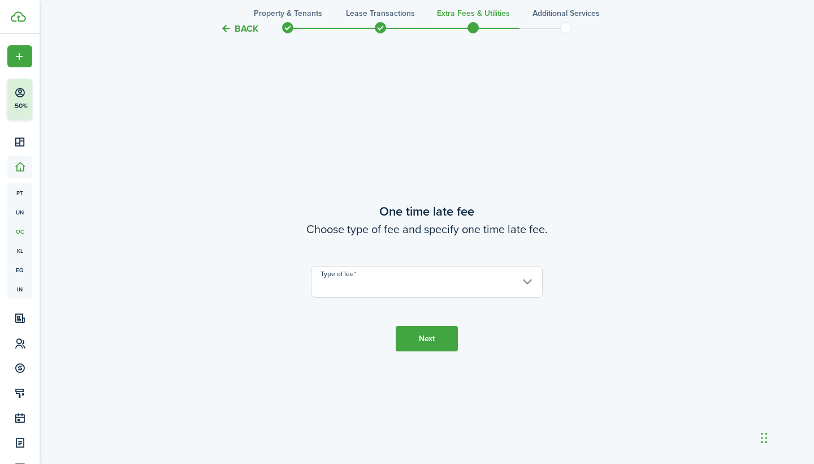
click at [335, 282] on input "Type of fee" at bounding box center [427, 282] width 232 height 32
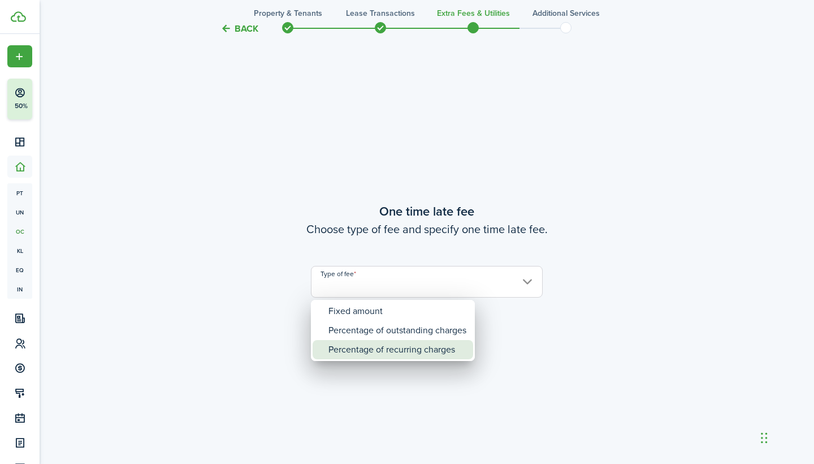
click at [333, 344] on div "Percentage of recurring charges" at bounding box center [398, 349] width 138 height 19
type input "Percentage of recurring charges"
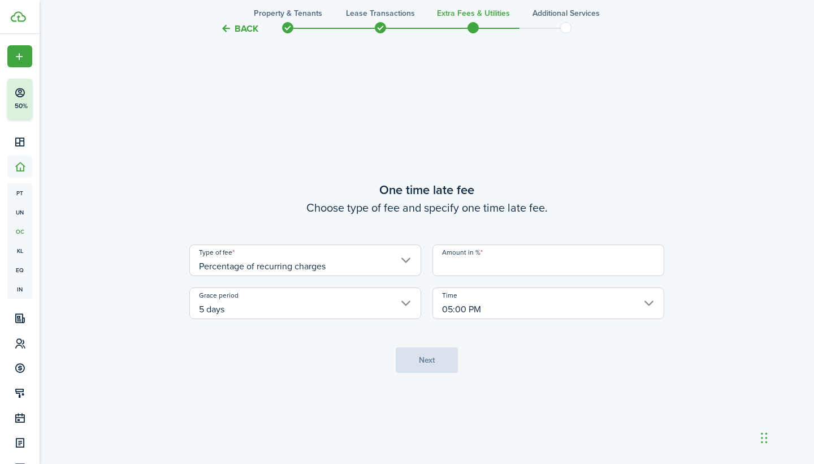
click at [471, 264] on input "Amount in %" at bounding box center [549, 260] width 232 height 32
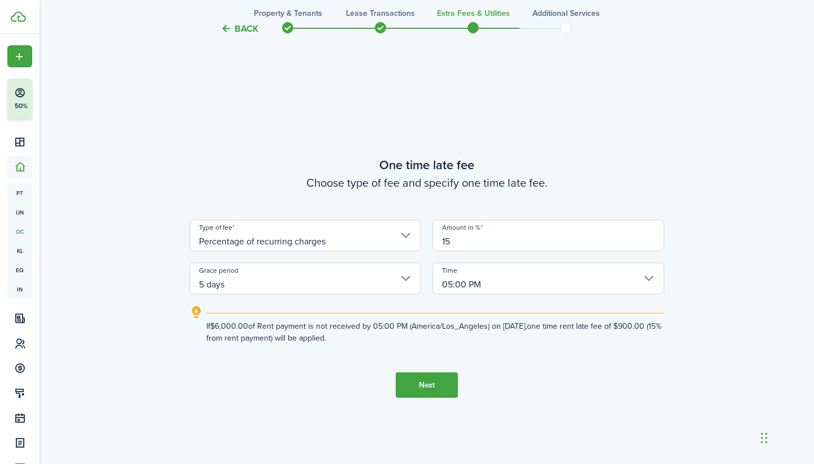
type input "15"
click at [446, 393] on button "Next" at bounding box center [427, 384] width 62 height 25
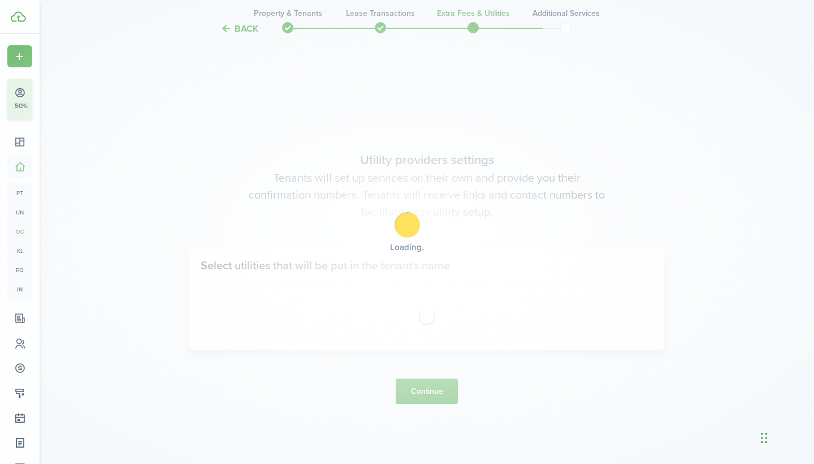
scroll to position [1315, 0]
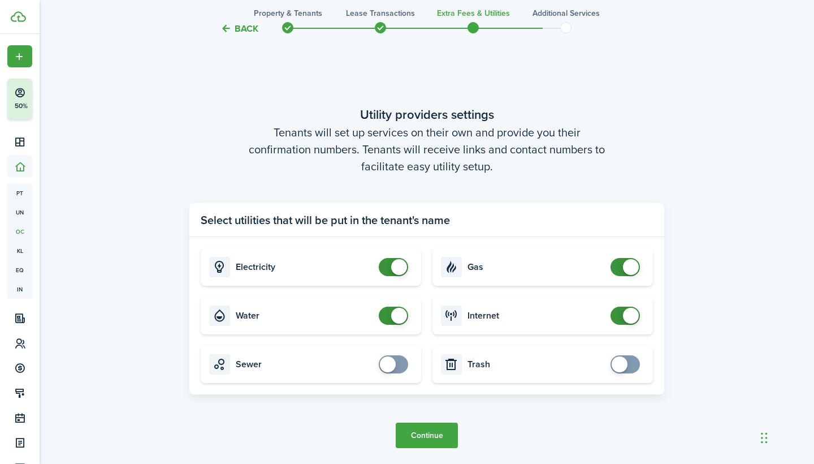
click at [406, 371] on input "checkbox" at bounding box center [396, 364] width 34 height 18
checkbox input "true"
click at [631, 369] on span at bounding box center [625, 364] width 11 height 18
click at [433, 426] on button "Continue" at bounding box center [427, 434] width 62 height 25
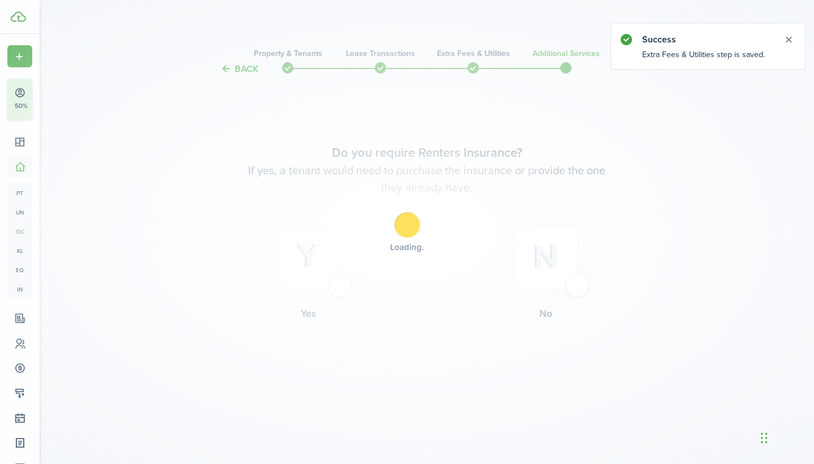
scroll to position [0, 0]
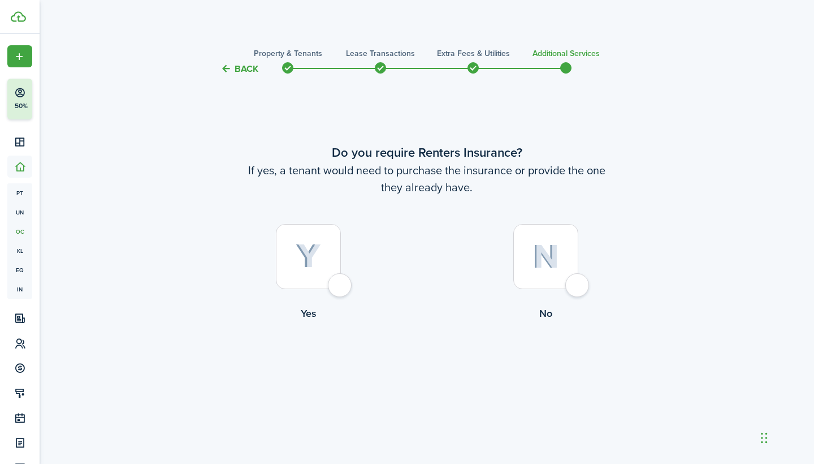
click at [539, 261] on img at bounding box center [546, 256] width 27 height 24
radio input "true"
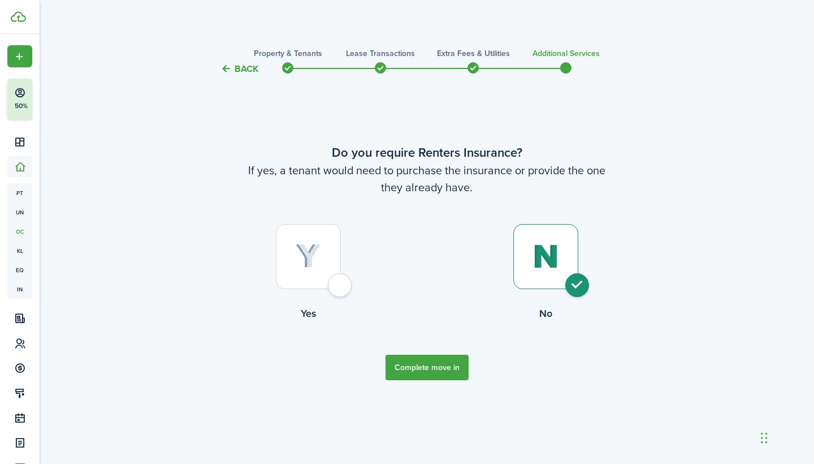
click at [413, 360] on button "Complete move in" at bounding box center [427, 367] width 83 height 25
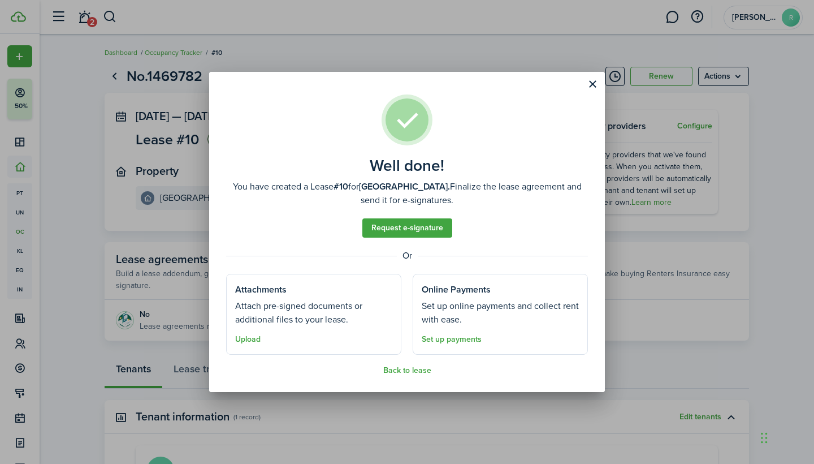
click at [415, 378] on well-done "Well done! You have created a Lease #10 for [GEOGRAPHIC_DATA]. Finalize the lea…" at bounding box center [407, 232] width 396 height 320
click at [416, 373] on button "Back to lease" at bounding box center [407, 370] width 48 height 9
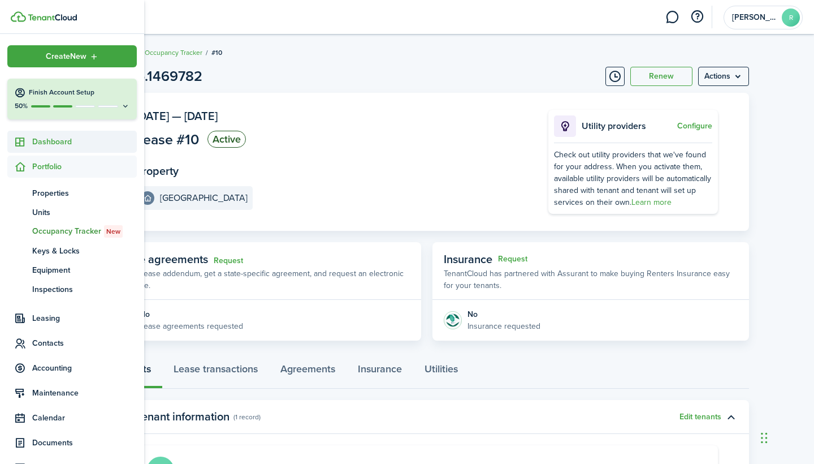
click at [21, 141] on icon at bounding box center [20, 141] width 12 height 11
